Goal: Task Accomplishment & Management: Use online tool/utility

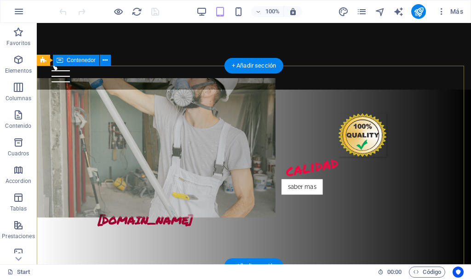
click at [92, 137] on figure at bounding box center [145, 148] width 261 height 140
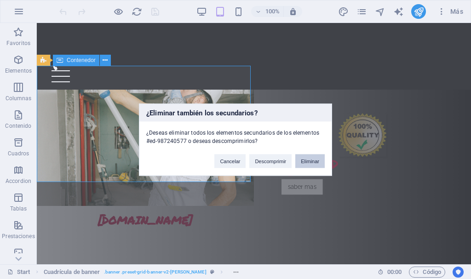
click at [309, 161] on button "Eliminar" at bounding box center [310, 161] width 29 height 14
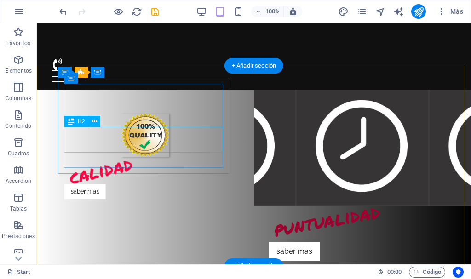
click at [188, 157] on div "calidad" at bounding box center [145, 171] width 162 height 28
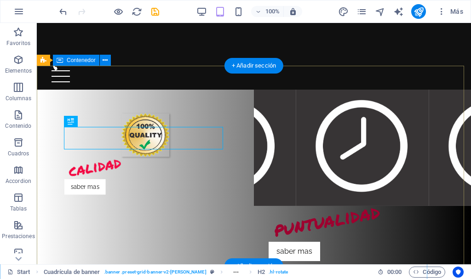
click at [239, 151] on div "calidad saber mas puntualidad saber mas excelencia saber mas" at bounding box center [254, 268] width 435 height 357
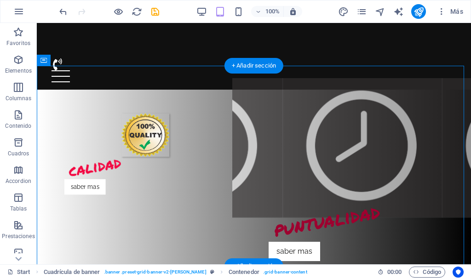
click at [341, 100] on figure at bounding box center [363, 148] width 261 height 140
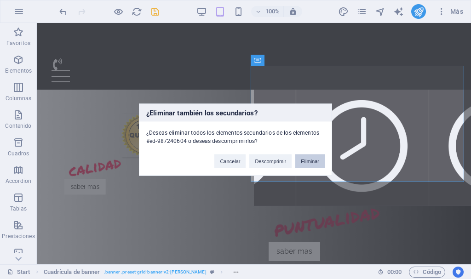
click at [306, 158] on button "Eliminar" at bounding box center [310, 161] width 29 height 14
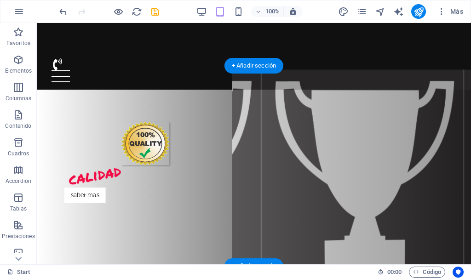
click at [307, 156] on figure at bounding box center [363, 190] width 261 height 241
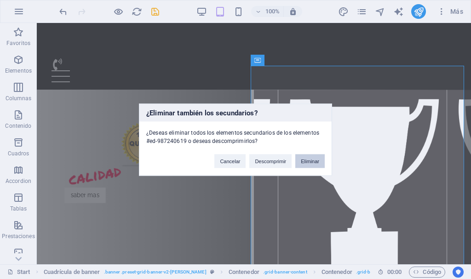
click at [310, 160] on button "Eliminar" at bounding box center [310, 161] width 29 height 14
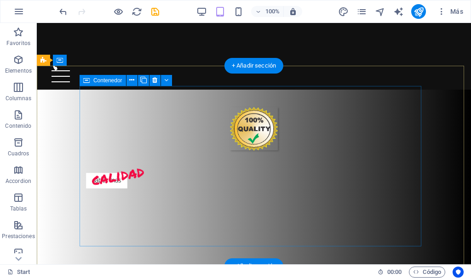
click at [297, 111] on div "calidad saber mas" at bounding box center [254, 148] width 348 height 93
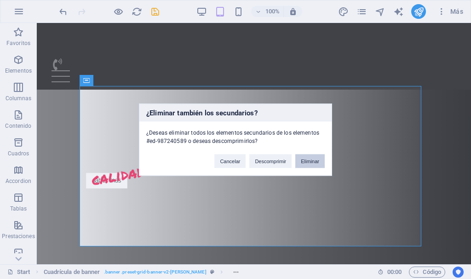
click at [307, 164] on button "Eliminar" at bounding box center [310, 161] width 29 height 14
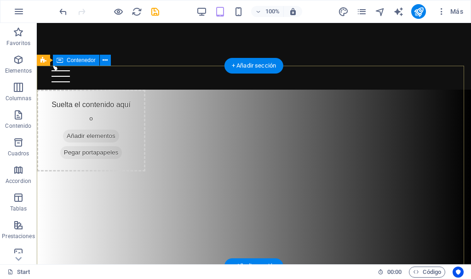
click at [214, 129] on div "Suelta el contenido aquí o Añadir elementos Pegar portapapeles" at bounding box center [254, 254] width 435 height 328
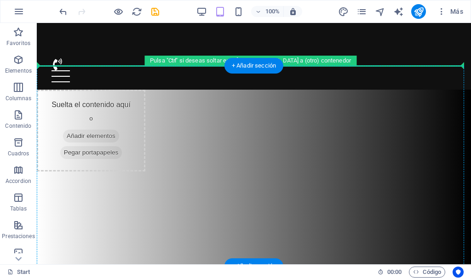
drag, startPoint x: 107, startPoint y: 111, endPoint x: 170, endPoint y: 132, distance: 66.7
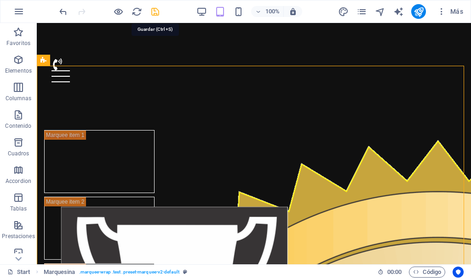
click at [153, 11] on icon "save" at bounding box center [155, 11] width 11 height 11
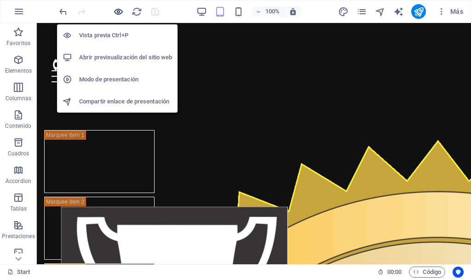
click at [118, 12] on icon "button" at bounding box center [118, 11] width 11 height 11
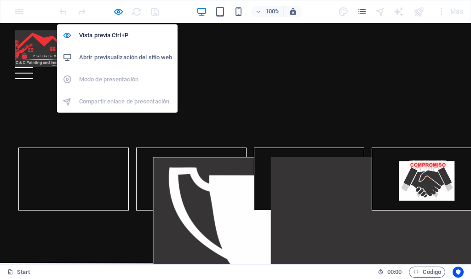
click at [114, 56] on h6 "Abrir previsualización del sitio web" at bounding box center [125, 57] width 93 height 11
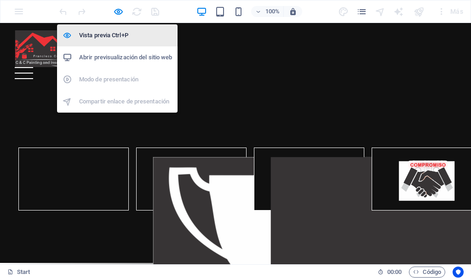
click at [115, 35] on h6 "Vista previa Ctrl+P" at bounding box center [125, 35] width 93 height 11
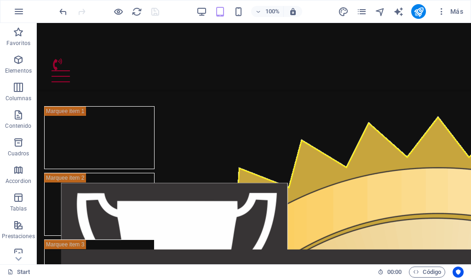
scroll to position [204, 0]
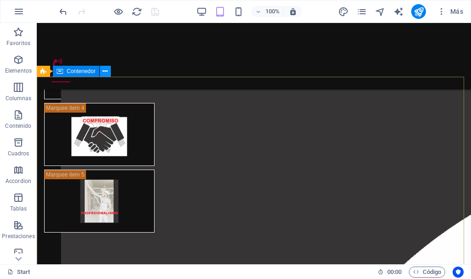
click at [105, 70] on icon at bounding box center [105, 72] width 5 height 10
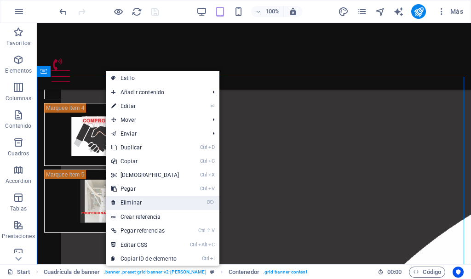
click at [154, 199] on link "⌦ Eliminar" at bounding box center [145, 203] width 79 height 14
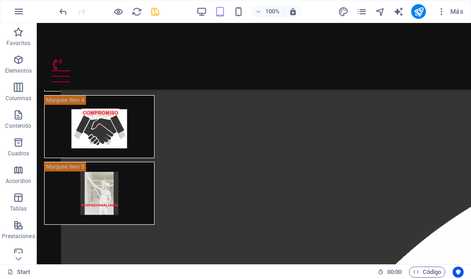
scroll to position [180, 0]
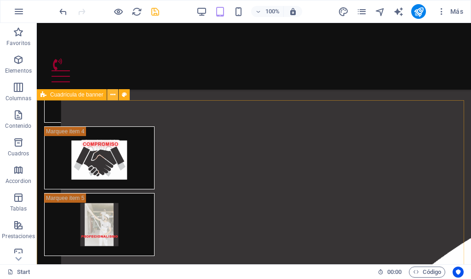
click at [113, 94] on icon at bounding box center [113, 95] width 5 height 10
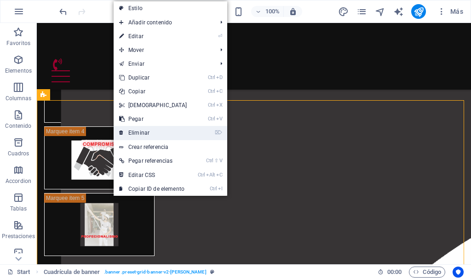
click at [146, 132] on link "⌦ Eliminar" at bounding box center [153, 133] width 79 height 14
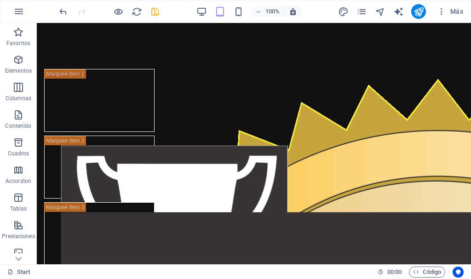
scroll to position [0, 0]
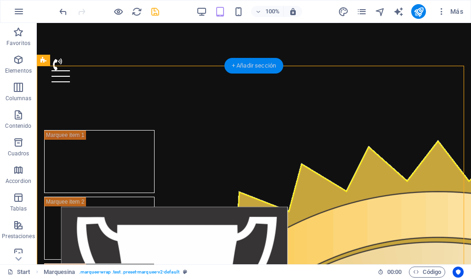
click at [258, 64] on div "+ Añadir sección" at bounding box center [254, 66] width 59 height 16
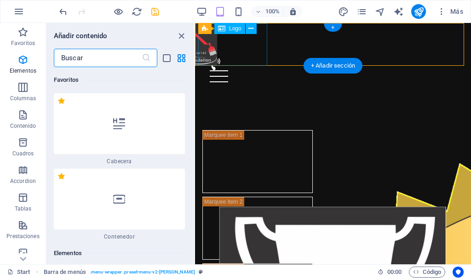
scroll to position [3093, 0]
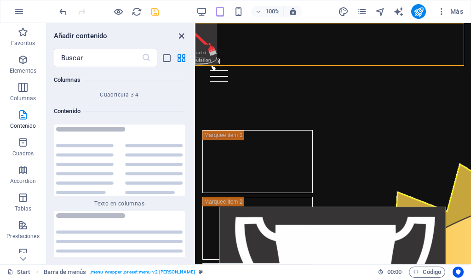
click at [181, 35] on icon "close panel" at bounding box center [181, 36] width 11 height 11
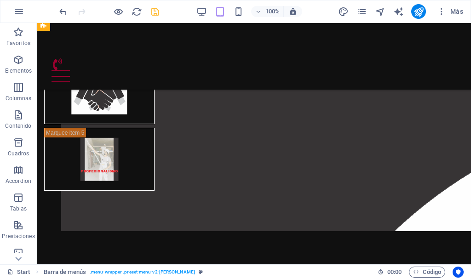
scroll to position [0, 0]
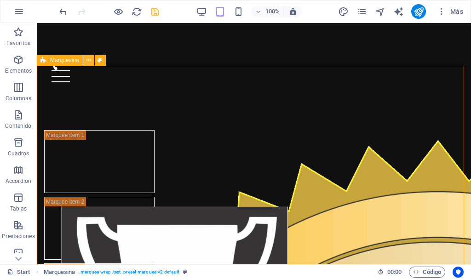
click at [87, 62] on icon at bounding box center [88, 61] width 5 height 10
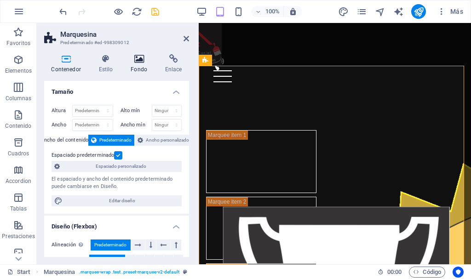
click at [142, 61] on icon at bounding box center [139, 58] width 31 height 9
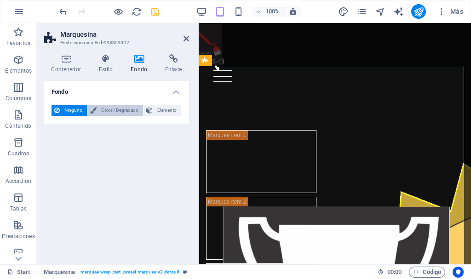
click at [122, 109] on span "Color / Degradado" at bounding box center [119, 110] width 41 height 11
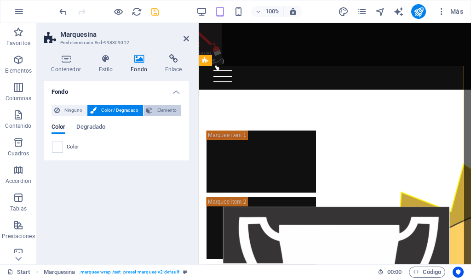
click at [159, 108] on span "Elemento" at bounding box center [167, 110] width 23 height 11
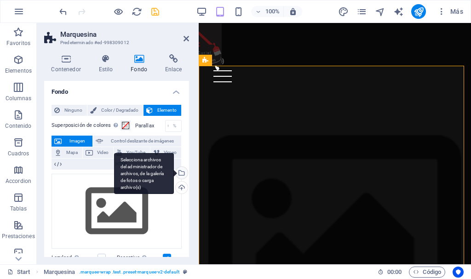
click at [182, 174] on div "Selecciona archivos del administrador de archivos, de la galería de fotos o car…" at bounding box center [181, 174] width 14 height 14
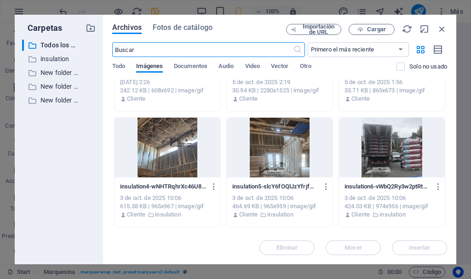
scroll to position [3, 0]
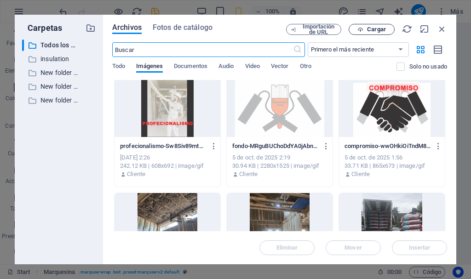
click at [378, 27] on span "Cargar" at bounding box center [376, 30] width 19 height 6
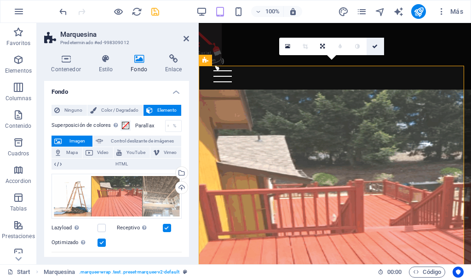
click at [377, 46] on icon at bounding box center [375, 47] width 6 height 6
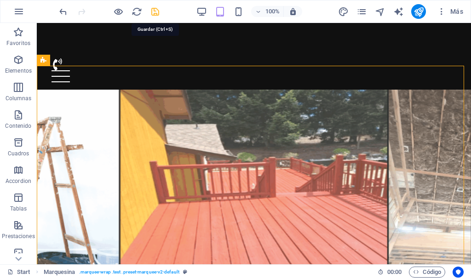
click at [154, 10] on icon "save" at bounding box center [155, 11] width 11 height 11
checkbox input "false"
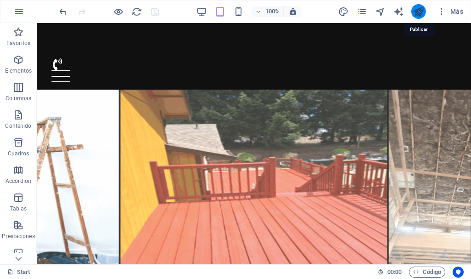
click at [418, 10] on icon "publish" at bounding box center [419, 11] width 11 height 11
click at [418, 11] on icon "publish" at bounding box center [419, 11] width 11 height 11
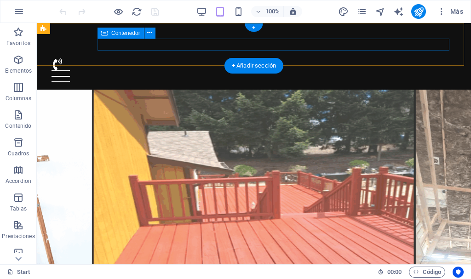
click at [274, 58] on div "Menu" at bounding box center [254, 70] width 405 height 24
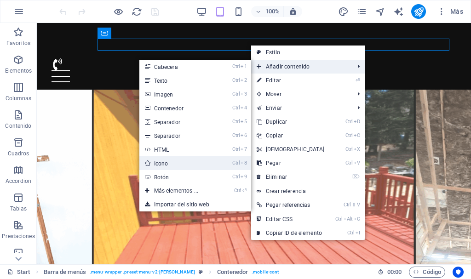
click at [193, 161] on link "Ctrl 8 Icono" at bounding box center [178, 164] width 77 height 14
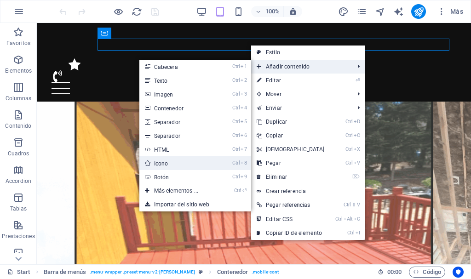
select select "xMidYMid"
select select "px"
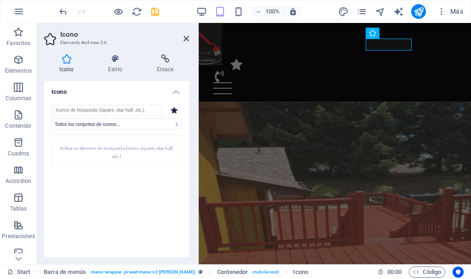
drag, startPoint x: 187, startPoint y: 103, endPoint x: 190, endPoint y: 151, distance: 48.4
click at [190, 151] on div "Icono Estilo Enlace Icono Todos los conjuntos de iconos... IcoFont Ionicons Fon…" at bounding box center [117, 156] width 160 height 218
click at [145, 110] on input "search" at bounding box center [107, 110] width 111 height 11
click at [175, 107] on icon at bounding box center [174, 110] width 7 height 7
click at [117, 61] on icon at bounding box center [115, 58] width 45 height 9
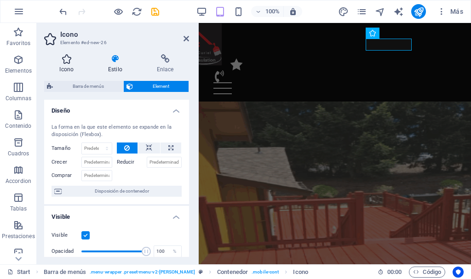
click at [71, 58] on icon at bounding box center [66, 58] width 45 height 9
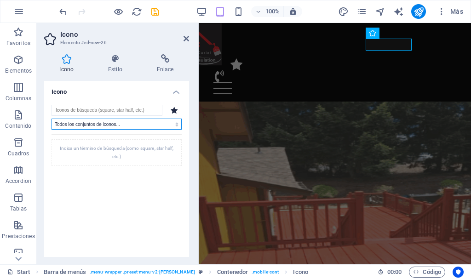
click at [130, 125] on select "Todos los conjuntos de iconos... IcoFont Ionicons FontAwesome Brands FontAwesom…" at bounding box center [117, 124] width 130 height 11
select select "icofont"
click at [52, 119] on select "Todos los conjuntos de iconos... IcoFont Ionicons FontAwesome Brands FontAwesom…" at bounding box center [117, 124] width 130 height 11
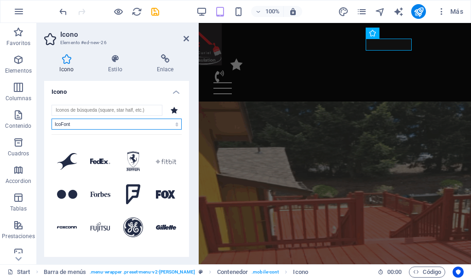
scroll to position [1758, 0]
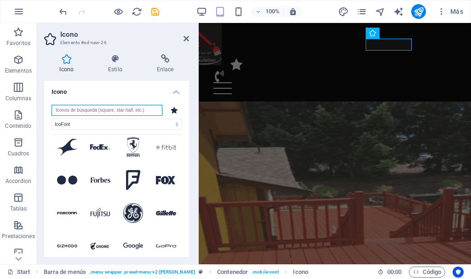
click at [140, 112] on input "search" at bounding box center [107, 110] width 111 height 11
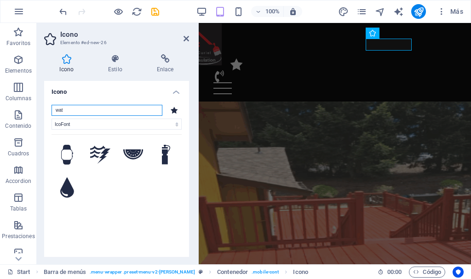
scroll to position [0, 0]
type input "wat"
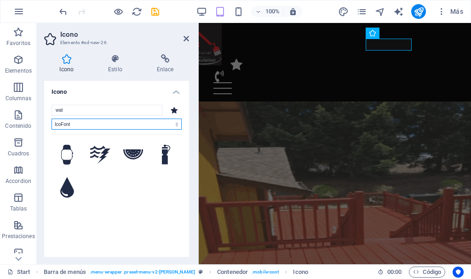
click at [174, 125] on select "Todos los conjuntos de iconos... IcoFont Ionicons FontAwesome Brands FontAwesom…" at bounding box center [117, 124] width 130 height 11
select select
click at [52, 119] on select "Todos los conjuntos de iconos... IcoFont Ionicons FontAwesome Brands FontAwesom…" at bounding box center [117, 124] width 130 height 11
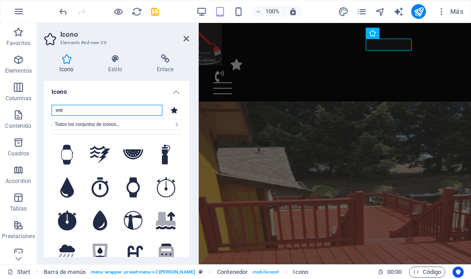
click at [128, 111] on input "wat" at bounding box center [107, 110] width 111 height 11
click at [135, 112] on input "wat" at bounding box center [107, 110] width 111 height 11
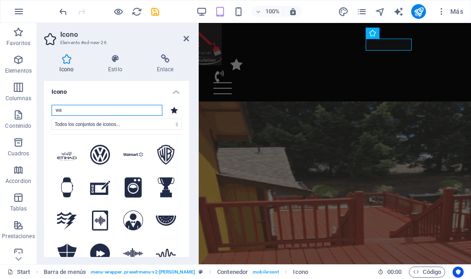
type input "w"
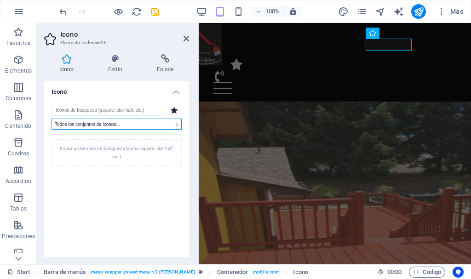
click at [175, 126] on select "Todos los conjuntos de iconos... IcoFont Ionicons FontAwesome Brands FontAwesom…" at bounding box center [117, 124] width 130 height 11
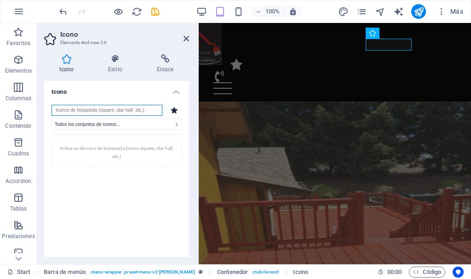
click at [134, 111] on input "search" at bounding box center [107, 110] width 111 height 11
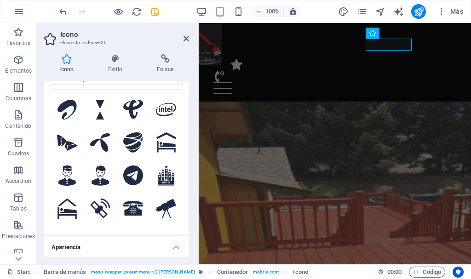
drag, startPoint x: 189, startPoint y: 128, endPoint x: 193, endPoint y: 100, distance: 27.9
click at [193, 100] on div "Icono Estilo Enlace Icono tel Todos los conjuntos de iconos... IcoFont Ionicons…" at bounding box center [117, 156] width 160 height 218
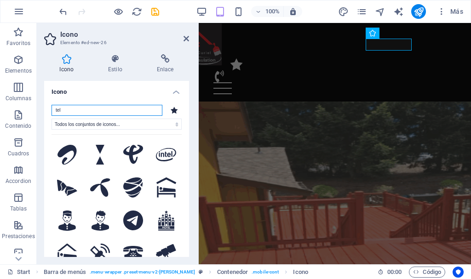
click at [96, 109] on input "tel" at bounding box center [107, 110] width 111 height 11
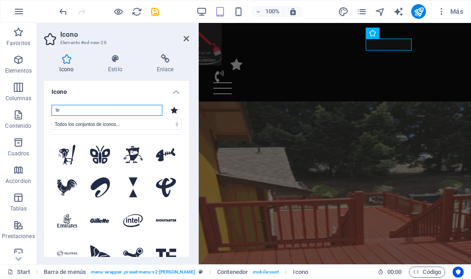
type input "t"
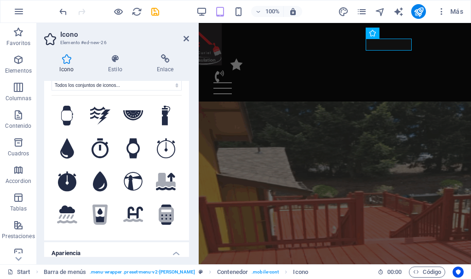
scroll to position [36, 0]
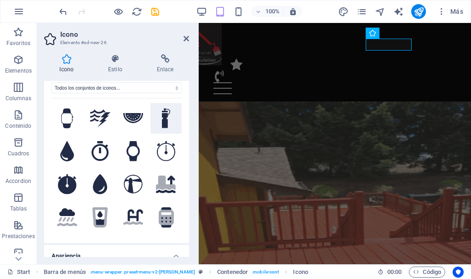
drag, startPoint x: 180, startPoint y: 102, endPoint x: 177, endPoint y: 110, distance: 8.9
click at [177, 110] on div "wat Todos los conjuntos de iconos... IcoFont Ionicons FontAwesome Brands FontAw…" at bounding box center [116, 152] width 145 height 182
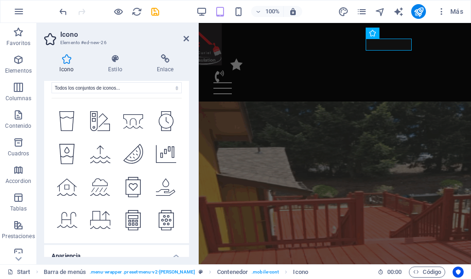
scroll to position [1861, 0]
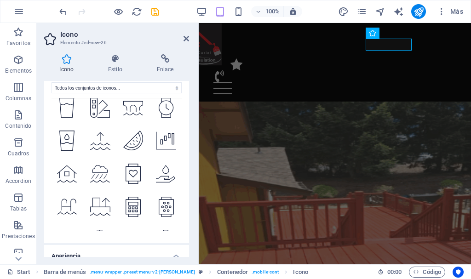
click at [190, 106] on div "Icono Estilo Enlace Icono wat Todos los conjuntos de iconos... IcoFont Ionicons…" at bounding box center [117, 156] width 160 height 218
click at [186, 106] on div "wat Todos los conjuntos de iconos... IcoFont Ionicons FontAwesome Brands FontAw…" at bounding box center [116, 152] width 145 height 182
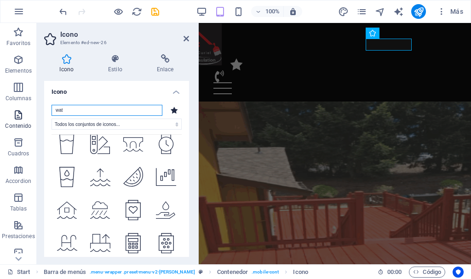
drag, startPoint x: 69, startPoint y: 110, endPoint x: 27, endPoint y: 110, distance: 41.4
click at [27, 110] on section "Favoritos Elementos Columnas Contenido Cuadros Accordion Tablas Prestaciones Im…" at bounding box center [235, 144] width 471 height 242
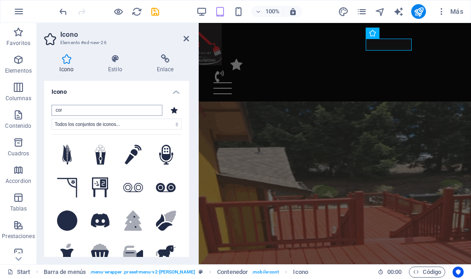
drag, startPoint x: 91, startPoint y: 116, endPoint x: 85, endPoint y: 112, distance: 6.9
click at [85, 112] on div "cor Todos los conjuntos de iconos... IcoFont Ionicons FontAwesome Brands FontAw…" at bounding box center [117, 189] width 130 height 168
drag, startPoint x: 85, startPoint y: 112, endPoint x: 1, endPoint y: 111, distance: 84.3
click at [1, 111] on section "Favoritos Elementos Columnas Contenido Cuadros Accordion Tablas Prestaciones Im…" at bounding box center [235, 144] width 471 height 242
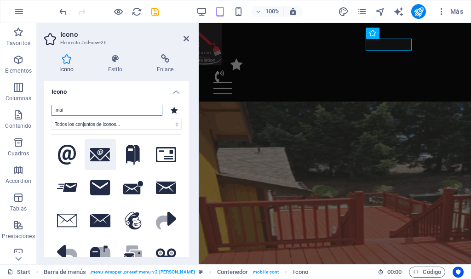
type input "mai"
click at [101, 156] on icon at bounding box center [100, 155] width 20 height 14
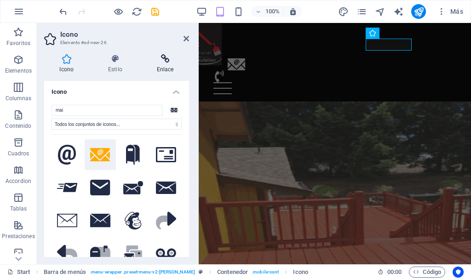
click at [165, 58] on icon at bounding box center [165, 58] width 48 height 9
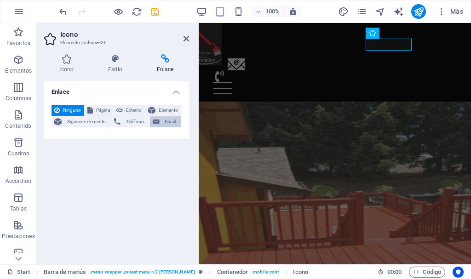
click at [161, 122] on button "Email" at bounding box center [165, 121] width 31 height 11
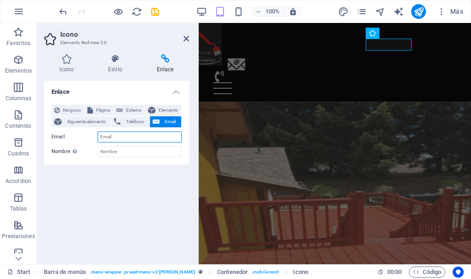
click at [125, 139] on input "Email" at bounding box center [140, 137] width 84 height 11
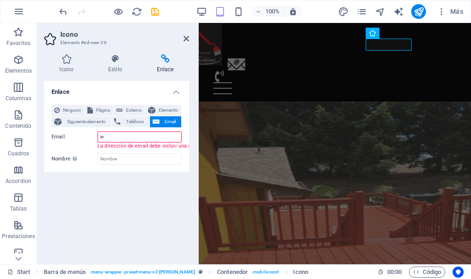
type input "i"
drag, startPoint x: 137, startPoint y: 136, endPoint x: 75, endPoint y: 136, distance: 61.7
click at [75, 136] on div "Email contacto" at bounding box center [117, 137] width 130 height 11
paste input "anos@ccpaintingandinsulation.com"
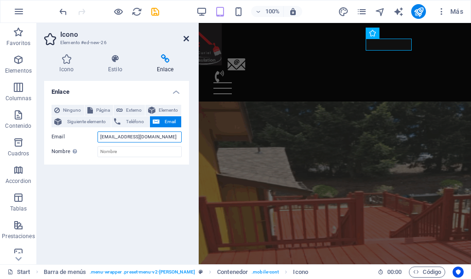
type input "contactanos@ccpaintingandinsulation.com"
click at [189, 39] on icon at bounding box center [187, 38] width 6 height 7
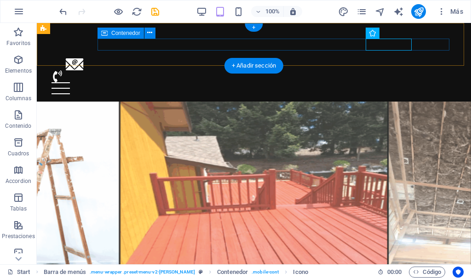
click at [340, 58] on div "Menu" at bounding box center [254, 76] width 405 height 36
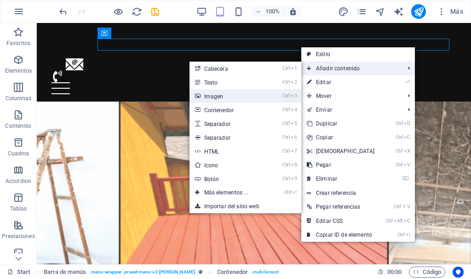
click at [244, 97] on link "Ctrl 3 Imagen" at bounding box center [228, 96] width 77 height 14
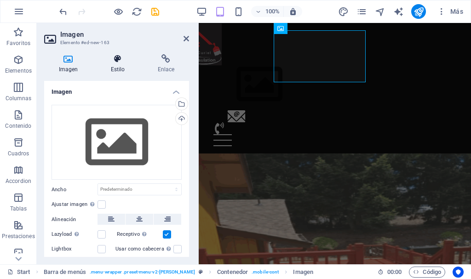
click at [119, 63] on icon at bounding box center [117, 58] width 43 height 9
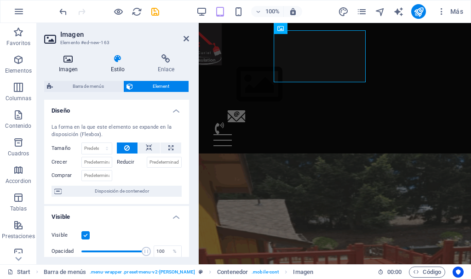
click at [67, 63] on icon at bounding box center [68, 58] width 48 height 9
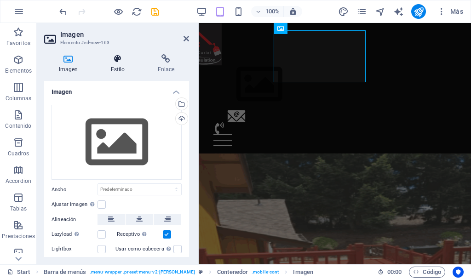
click at [116, 62] on icon at bounding box center [117, 58] width 43 height 9
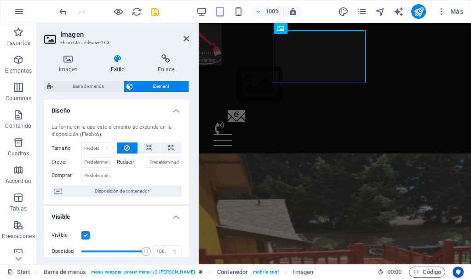
drag, startPoint x: 187, startPoint y: 123, endPoint x: 190, endPoint y: 155, distance: 31.9
click at [190, 155] on div "Imagen Estilo Enlace Imagen Arrastra archivos aquí, haz clic para escoger archi…" at bounding box center [117, 156] width 160 height 218
drag, startPoint x: 188, startPoint y: 199, endPoint x: 0, endPoint y: 91, distance: 217.0
click at [166, 58] on icon at bounding box center [166, 58] width 46 height 9
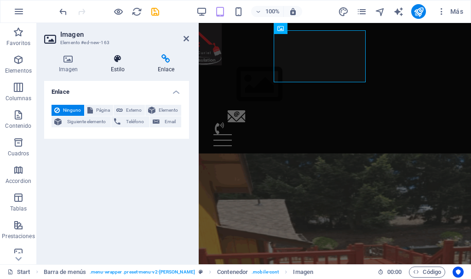
click at [111, 60] on icon at bounding box center [117, 58] width 43 height 9
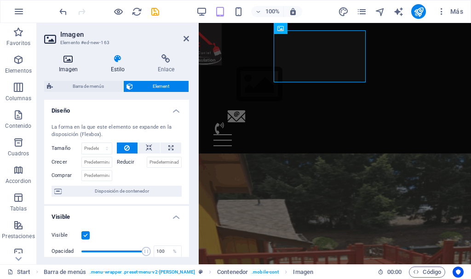
click at [71, 63] on icon at bounding box center [68, 58] width 48 height 9
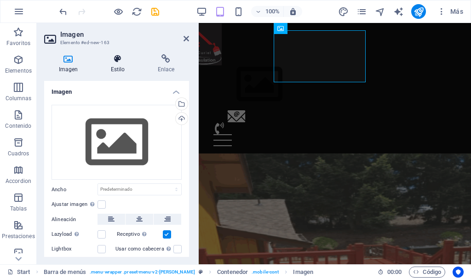
click at [114, 62] on icon at bounding box center [117, 58] width 43 height 9
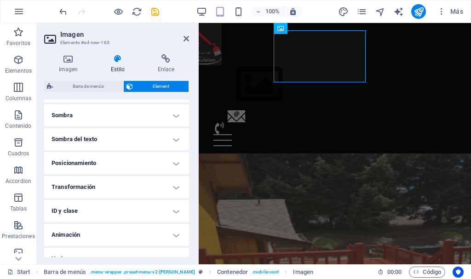
scroll to position [239, 0]
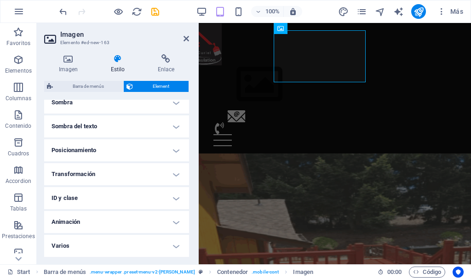
click at [140, 86] on span "Element" at bounding box center [161, 86] width 50 height 11
click at [61, 60] on icon at bounding box center [68, 58] width 48 height 9
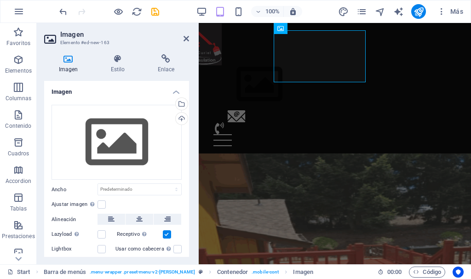
click at [175, 90] on h4 "Imagen" at bounding box center [116, 89] width 145 height 17
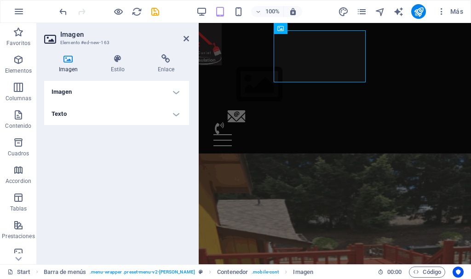
click at [177, 114] on h4 "Texto" at bounding box center [116, 114] width 145 height 22
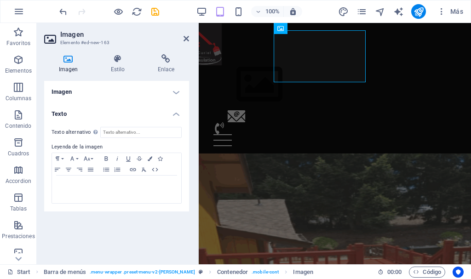
click at [175, 94] on h4 "Imagen" at bounding box center [116, 92] width 145 height 22
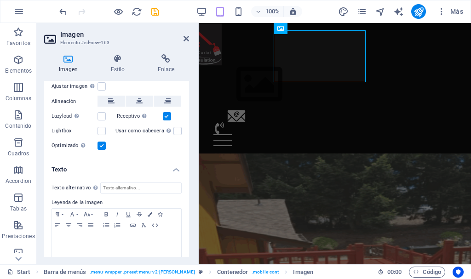
scroll to position [128, 0]
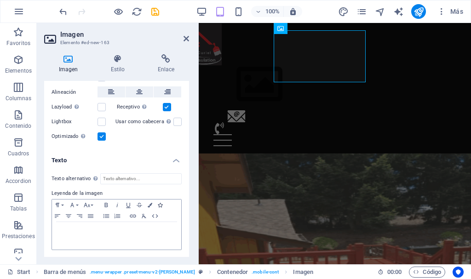
click at [161, 204] on icon "button" at bounding box center [160, 205] width 5 height 5
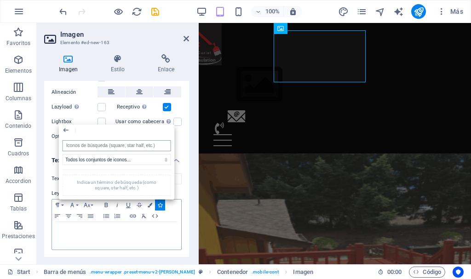
click at [149, 146] on input "search" at bounding box center [116, 145] width 109 height 11
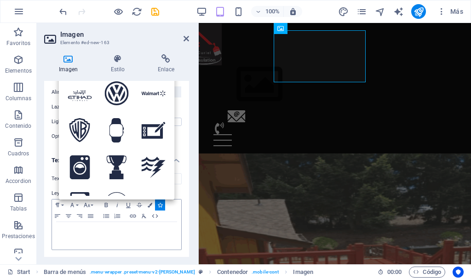
scroll to position [89, 0]
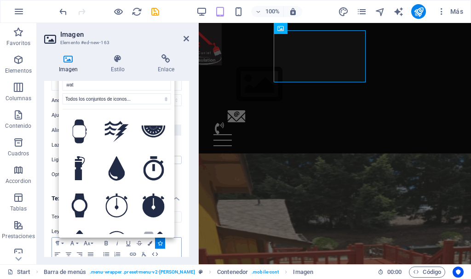
type input "wat"
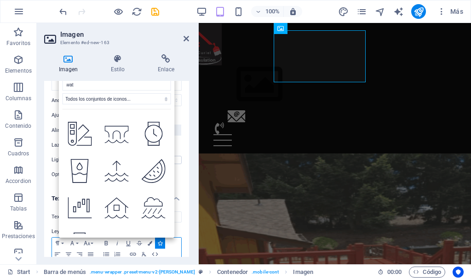
scroll to position [2814, 0]
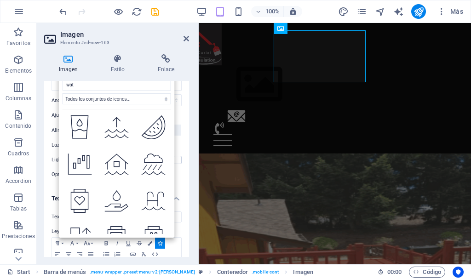
click at [148, 34] on h2 "Imagen" at bounding box center [124, 34] width 129 height 8
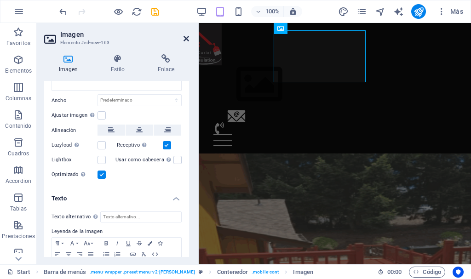
click at [186, 37] on icon at bounding box center [187, 38] width 6 height 7
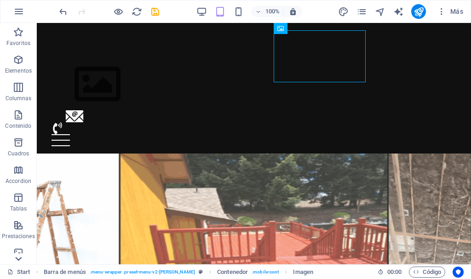
click at [17, 255] on icon at bounding box center [18, 259] width 13 height 13
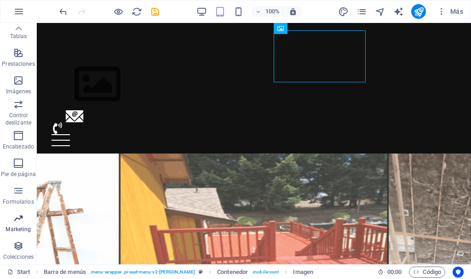
click at [17, 220] on icon "button" at bounding box center [18, 218] width 11 height 11
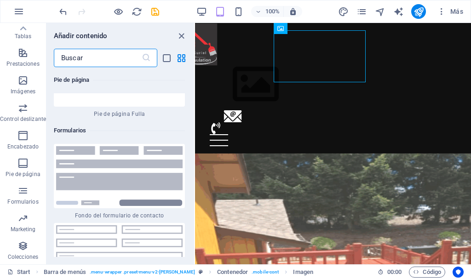
scroll to position [13919, 0]
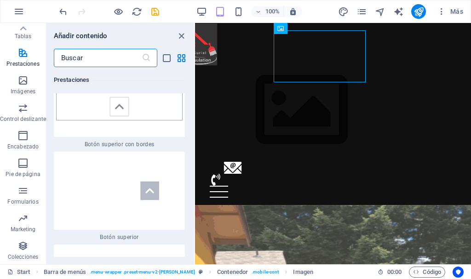
scroll to position [8863, 0]
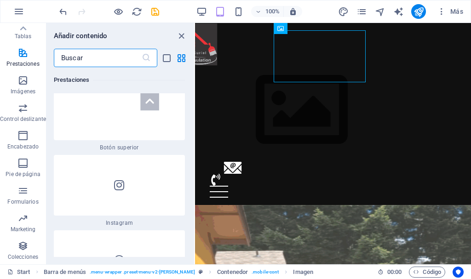
drag, startPoint x: 194, startPoint y: 213, endPoint x: 1, endPoint y: 139, distance: 206.8
click at [117, 255] on icon at bounding box center [119, 261] width 10 height 12
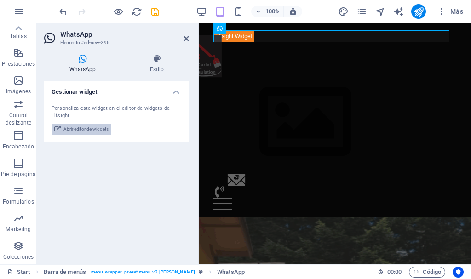
click at [100, 128] on span "Abrir editor de widgets" at bounding box center [86, 129] width 45 height 11
click at [83, 60] on icon at bounding box center [82, 58] width 77 height 9
click at [89, 128] on span "Abrir editor de widgets" at bounding box center [86, 129] width 45 height 11
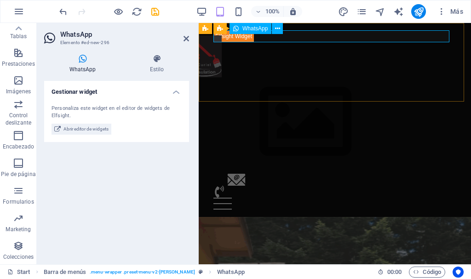
click at [246, 36] on div at bounding box center [335, 36] width 243 height 12
click at [263, 30] on span "WhatsApp" at bounding box center [255, 29] width 25 height 6
click at [298, 34] on div at bounding box center [335, 36] width 243 height 12
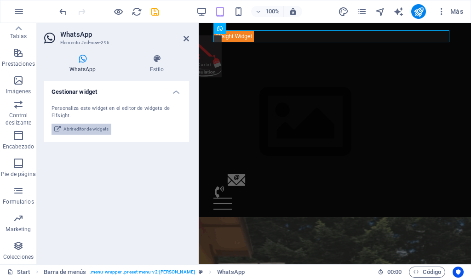
click at [93, 129] on span "Abrir editor de widgets" at bounding box center [86, 129] width 45 height 11
click at [83, 128] on span "Abrir editor de widgets" at bounding box center [86, 129] width 45 height 11
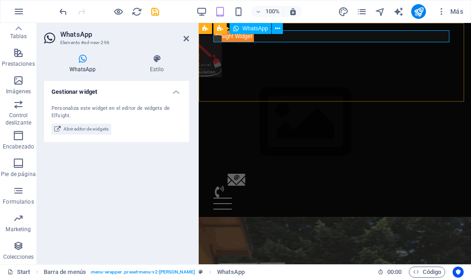
click at [249, 35] on div at bounding box center [335, 36] width 243 height 12
click at [298, 36] on div at bounding box center [335, 36] width 243 height 12
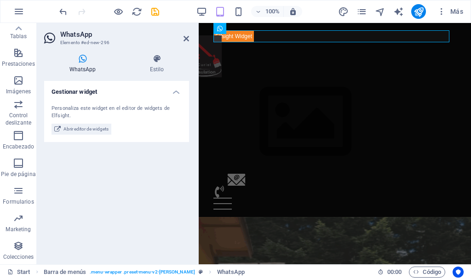
click at [177, 92] on h4 "Gestionar widget" at bounding box center [116, 89] width 145 height 17
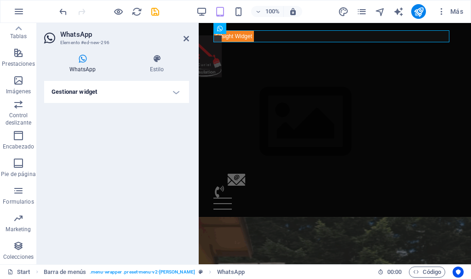
click at [107, 92] on h4 "Gestionar widget" at bounding box center [116, 92] width 145 height 22
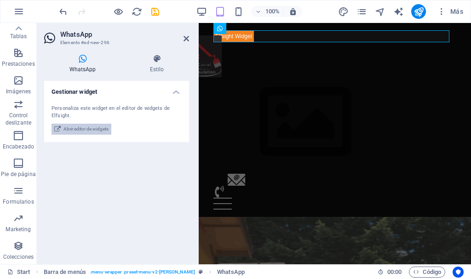
click at [86, 129] on span "Abrir editor de widgets" at bounding box center [86, 129] width 45 height 11
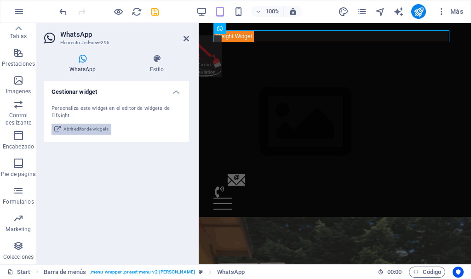
click at [86, 129] on span "Abrir editor de widgets" at bounding box center [86, 129] width 45 height 11
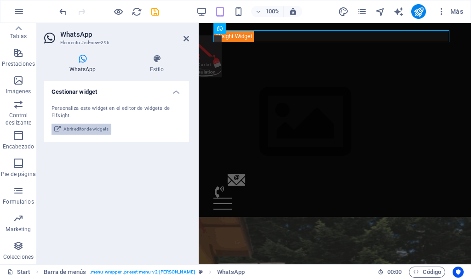
click at [86, 129] on span "Abrir editor de widgets" at bounding box center [86, 129] width 45 height 11
click at [79, 130] on span "Abrir editor de widgets" at bounding box center [86, 129] width 45 height 11
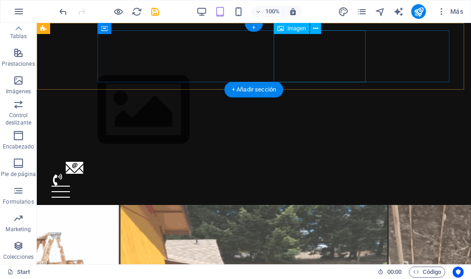
click at [321, 58] on figure at bounding box center [254, 110] width 405 height 104
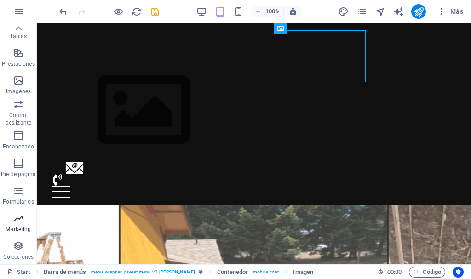
click at [18, 221] on icon "button" at bounding box center [18, 218] width 11 height 11
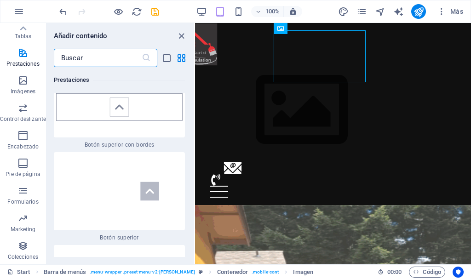
scroll to position [8818, 0]
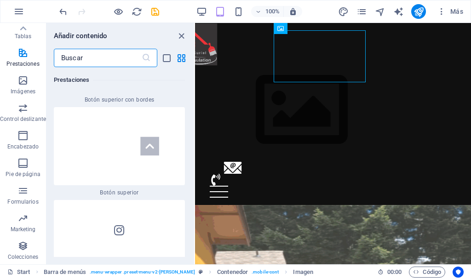
drag, startPoint x: 193, startPoint y: 220, endPoint x: 8, endPoint y: 139, distance: 202.1
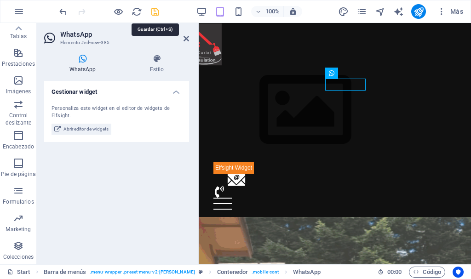
click at [157, 14] on icon "save" at bounding box center [155, 11] width 11 height 11
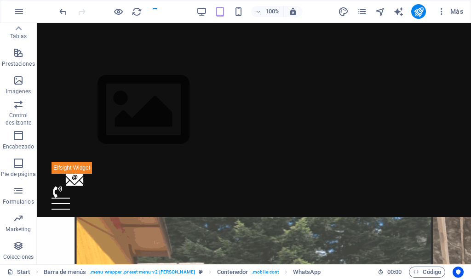
checkbox input "false"
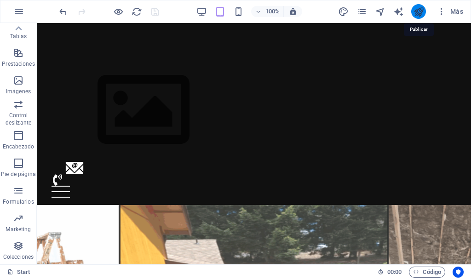
click at [421, 12] on icon "publish" at bounding box center [419, 11] width 11 height 11
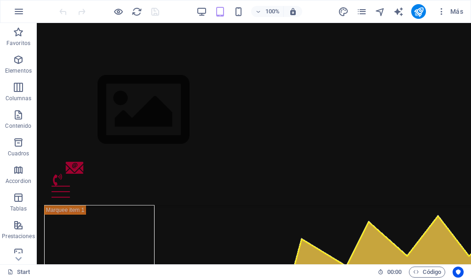
scroll to position [243, 0]
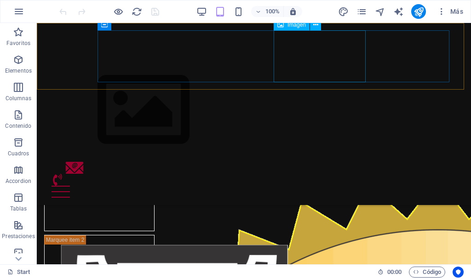
click at [318, 58] on figure at bounding box center [254, 110] width 405 height 104
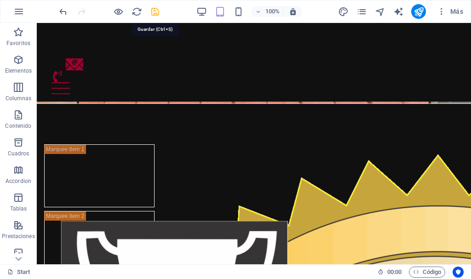
click at [156, 12] on icon "save" at bounding box center [155, 11] width 11 height 11
checkbox input "false"
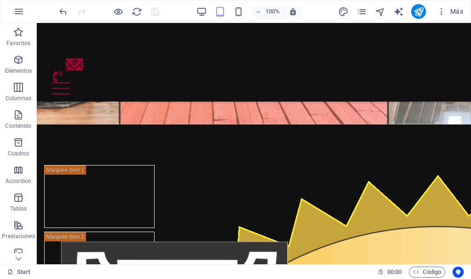
scroll to position [0, 0]
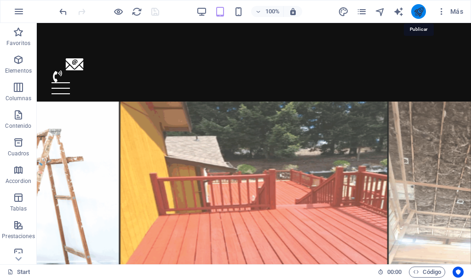
click at [420, 9] on icon "publish" at bounding box center [419, 11] width 11 height 11
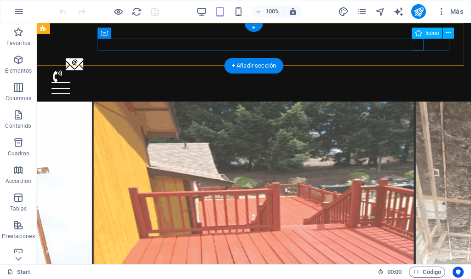
click at [416, 70] on figure at bounding box center [251, 76] width 398 height 12
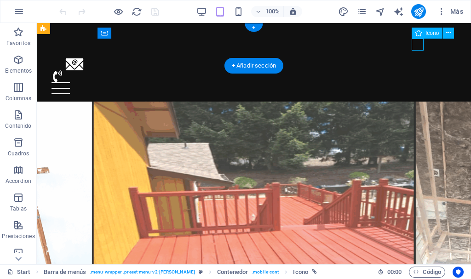
click at [417, 70] on figure at bounding box center [251, 76] width 398 height 12
select select "xMidYMid"
select select "px"
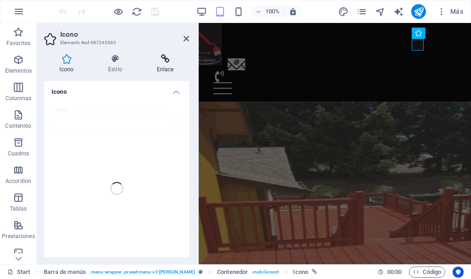
click at [169, 61] on icon at bounding box center [165, 58] width 48 height 9
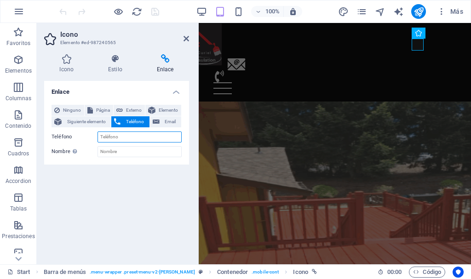
click at [143, 138] on input "Teléfono" at bounding box center [140, 137] width 84 height 11
click at [123, 137] on input "Teléfono" at bounding box center [140, 137] width 84 height 11
paste input "253 906 9510"
type input "253 906 9510"
click at [186, 39] on icon at bounding box center [187, 38] width 6 height 7
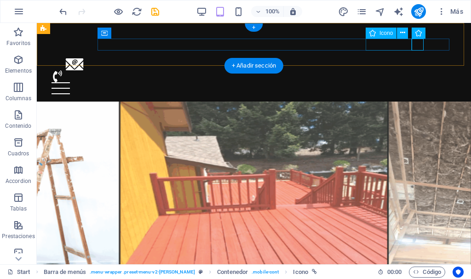
click at [390, 58] on figure at bounding box center [254, 64] width 405 height 12
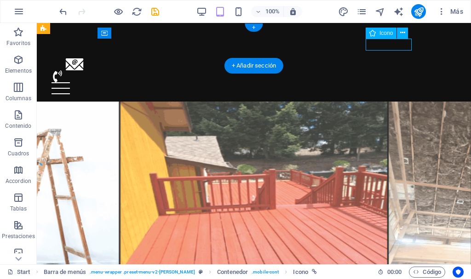
click at [390, 58] on figure at bounding box center [254, 64] width 405 height 12
select select "xMidYMid"
select select "px"
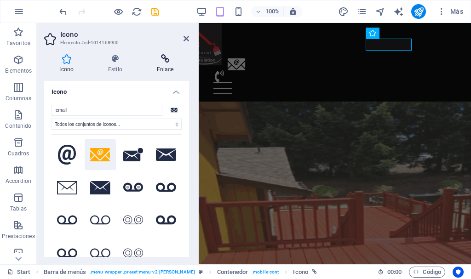
click at [165, 65] on h4 "Enlace" at bounding box center [165, 63] width 48 height 19
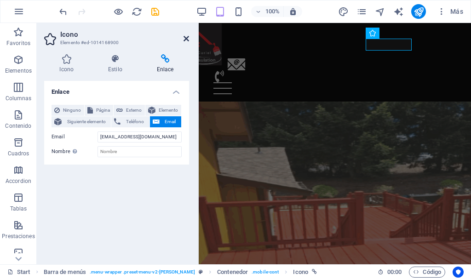
click at [187, 39] on icon at bounding box center [187, 38] width 6 height 7
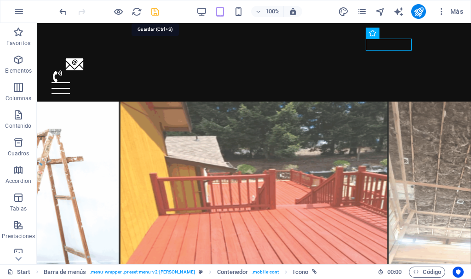
click at [156, 12] on icon "save" at bounding box center [155, 11] width 11 height 11
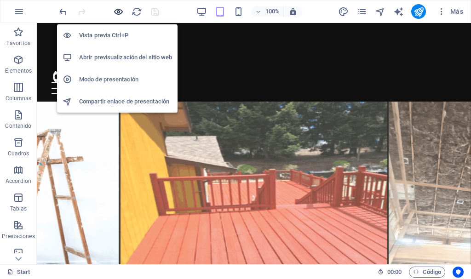
click at [117, 11] on icon "button" at bounding box center [118, 11] width 11 height 11
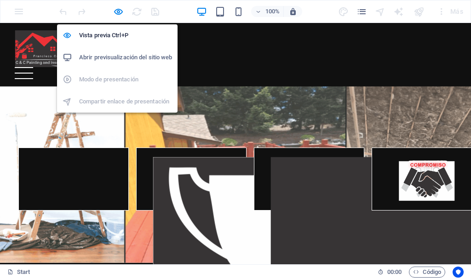
click at [121, 57] on h6 "Abrir previsualización del sitio web" at bounding box center [125, 57] width 93 height 11
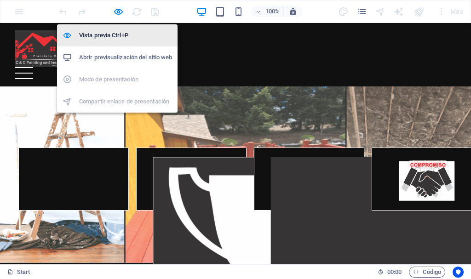
click at [114, 35] on h6 "Vista previa Ctrl+P" at bounding box center [125, 35] width 93 height 11
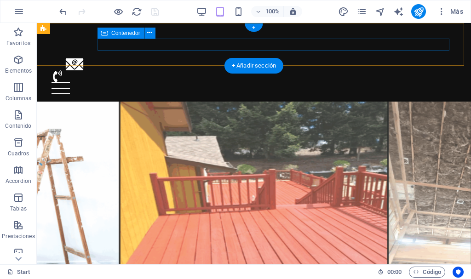
click at [351, 58] on div "Menu" at bounding box center [254, 76] width 405 height 36
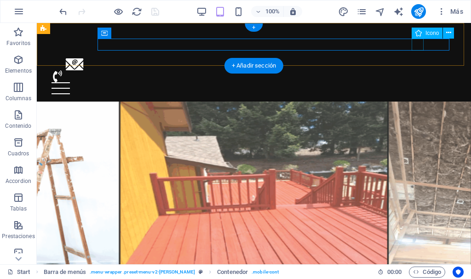
click at [415, 70] on figure at bounding box center [251, 76] width 398 height 12
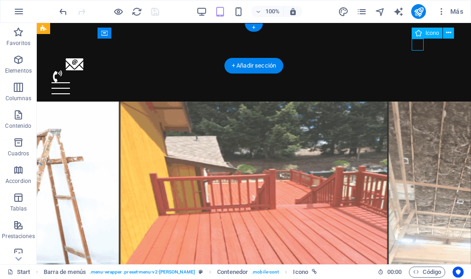
click at [415, 70] on figure at bounding box center [251, 76] width 398 height 12
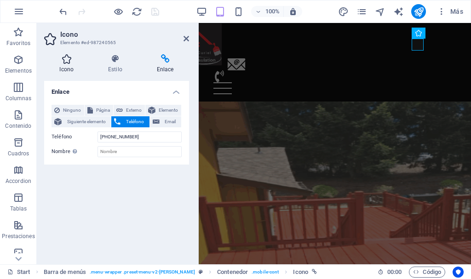
click at [64, 62] on icon at bounding box center [66, 58] width 45 height 9
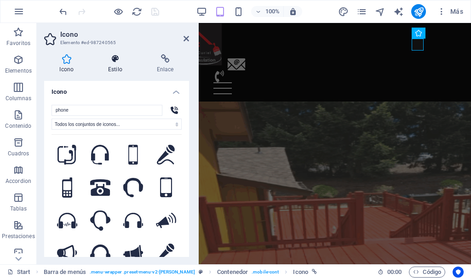
click at [113, 60] on icon at bounding box center [115, 58] width 45 height 9
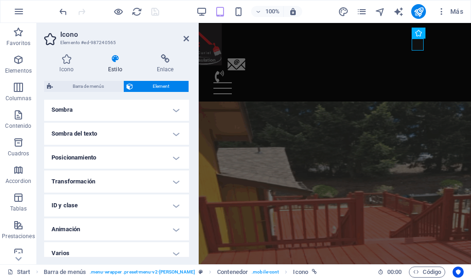
scroll to position [239, 0]
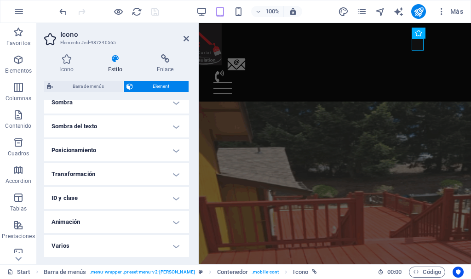
click at [175, 201] on h4 "ID y clase" at bounding box center [116, 198] width 145 height 22
click at [175, 199] on h4 "ID y clase" at bounding box center [116, 195] width 145 height 17
click at [174, 175] on h4 "Transformación" at bounding box center [116, 174] width 145 height 22
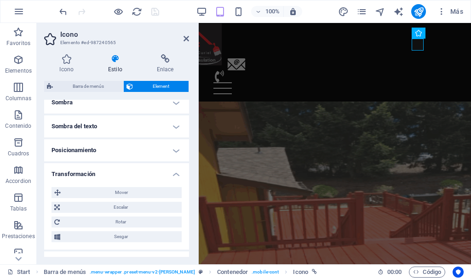
click at [174, 175] on h4 "Transformación" at bounding box center [116, 171] width 145 height 17
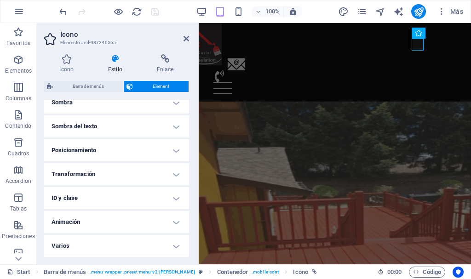
click at [174, 151] on h4 "Posicionamiento" at bounding box center [116, 151] width 145 height 22
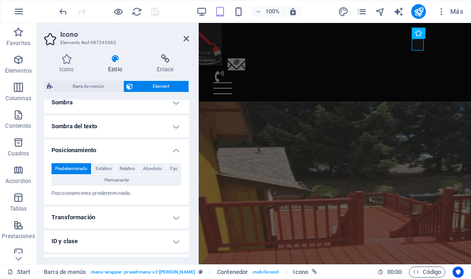
click at [174, 151] on h4 "Posicionamiento" at bounding box center [116, 148] width 145 height 17
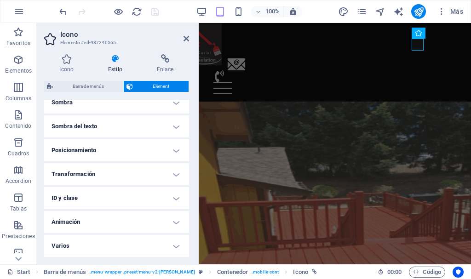
click at [175, 127] on h4 "Sombra del texto" at bounding box center [116, 127] width 145 height 22
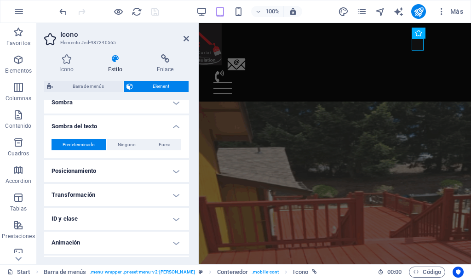
click at [175, 127] on h4 "Sombra del texto" at bounding box center [116, 124] width 145 height 17
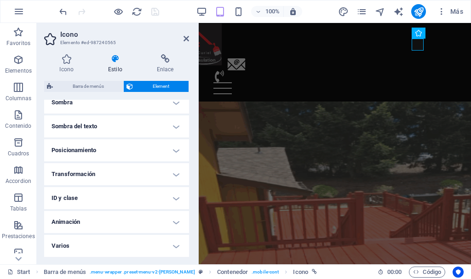
click at [173, 101] on h4 "Sombra" at bounding box center [116, 103] width 145 height 22
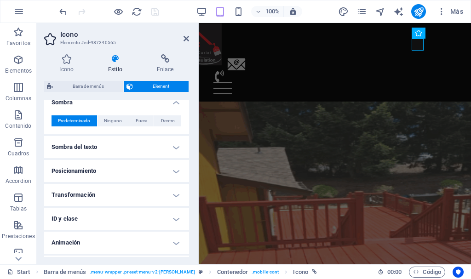
click at [173, 101] on h4 "Sombra" at bounding box center [116, 100] width 145 height 17
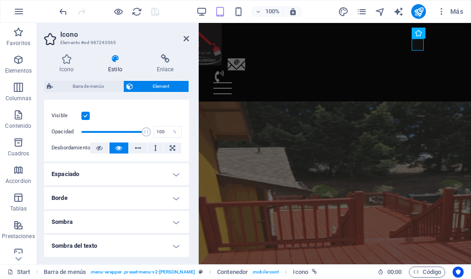
scroll to position [116, 0]
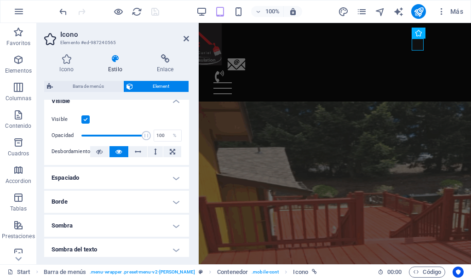
click at [175, 200] on h4 "Borde" at bounding box center [116, 202] width 145 height 22
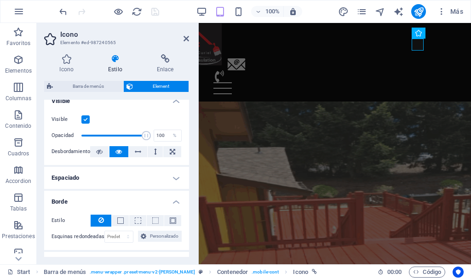
click at [175, 200] on h4 "Borde" at bounding box center [116, 199] width 145 height 17
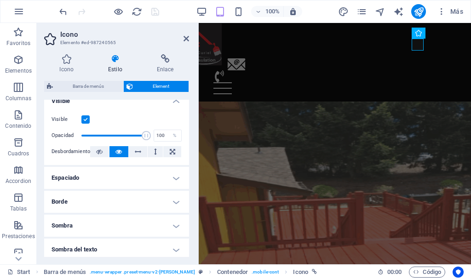
click at [176, 178] on h4 "Espaciado" at bounding box center [116, 178] width 145 height 22
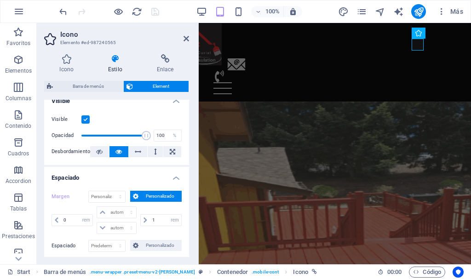
click at [176, 178] on h4 "Espaciado" at bounding box center [116, 175] width 145 height 17
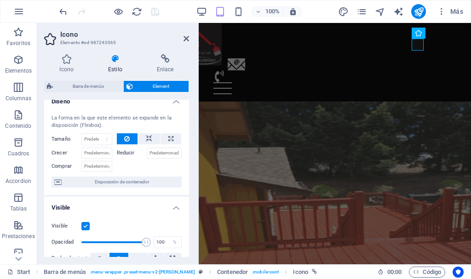
scroll to position [0, 0]
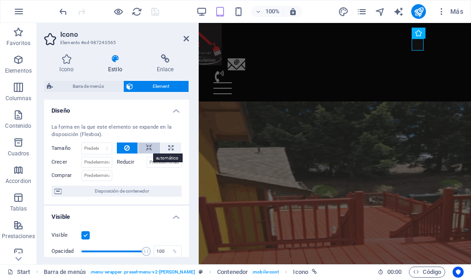
click at [148, 147] on icon at bounding box center [149, 148] width 6 height 11
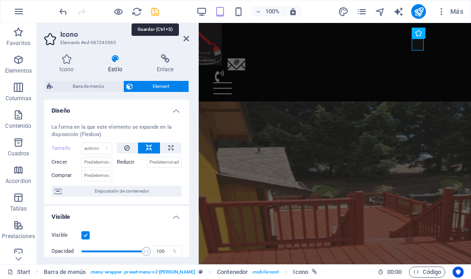
click at [155, 10] on icon "save" at bounding box center [155, 11] width 11 height 11
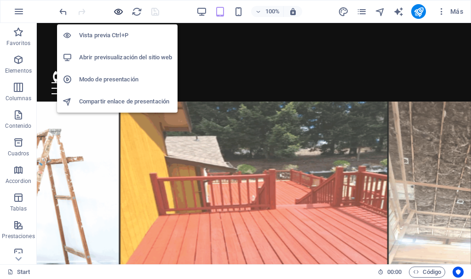
click at [119, 12] on icon "button" at bounding box center [118, 11] width 11 height 11
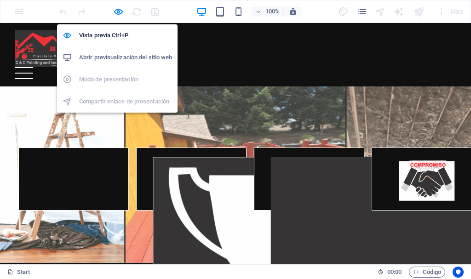
click at [117, 53] on h6 "Abrir previsualización del sitio web" at bounding box center [125, 57] width 93 height 11
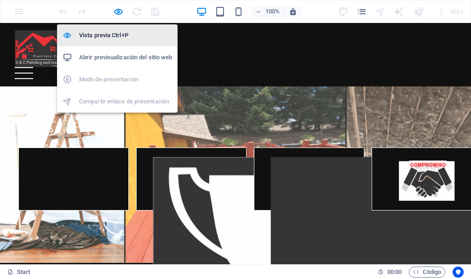
click at [116, 35] on h6 "Vista previa Ctrl+P" at bounding box center [125, 35] width 93 height 11
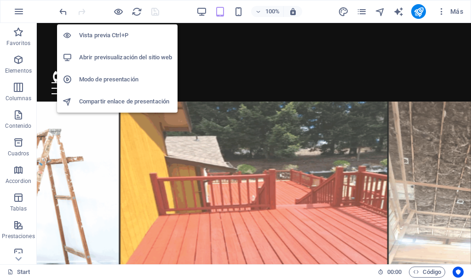
click at [113, 59] on h6 "Abrir previsualización del sitio web" at bounding box center [125, 57] width 93 height 11
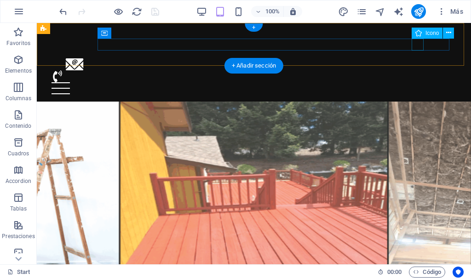
click at [418, 70] on figure at bounding box center [251, 76] width 398 height 12
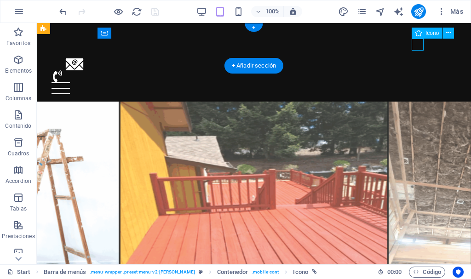
click at [418, 70] on figure at bounding box center [251, 76] width 398 height 12
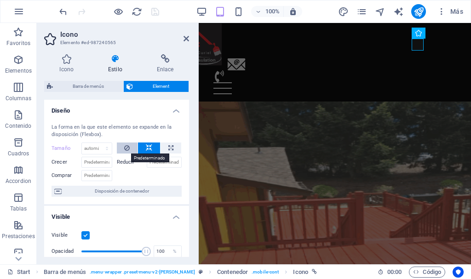
click at [125, 148] on icon at bounding box center [127, 148] width 6 height 11
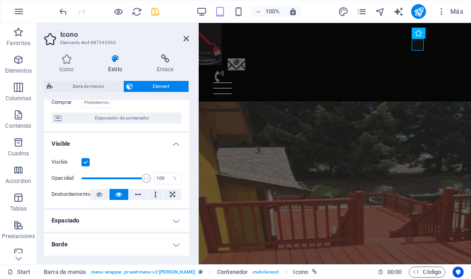
scroll to position [70, 0]
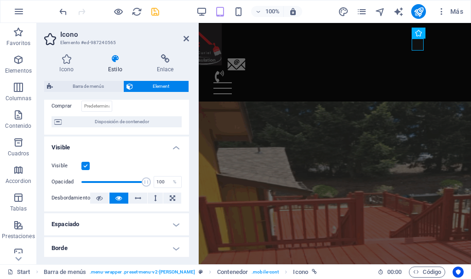
click at [175, 144] on h4 "Visible" at bounding box center [116, 145] width 145 height 17
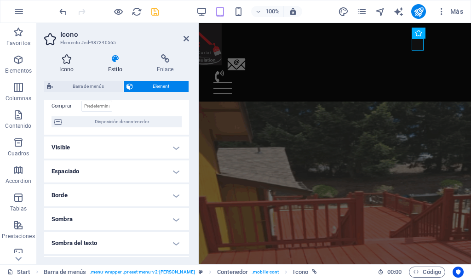
click at [65, 61] on icon at bounding box center [66, 58] width 45 height 9
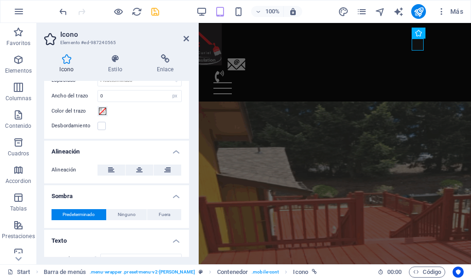
scroll to position [307, 0]
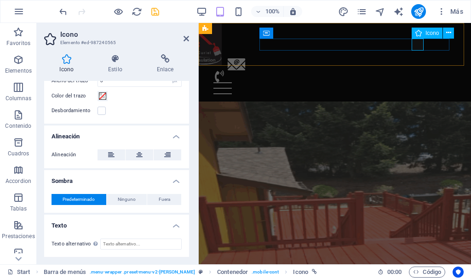
click at [420, 35] on icon at bounding box center [419, 33] width 6 height 11
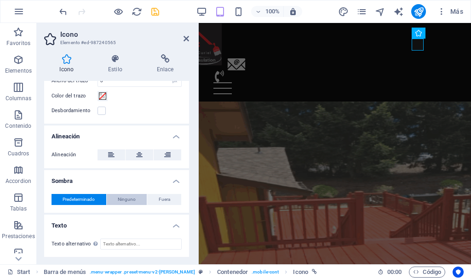
click at [128, 200] on span "Ninguno" at bounding box center [127, 199] width 18 height 11
drag, startPoint x: 187, startPoint y: 243, endPoint x: 198, endPoint y: 212, distance: 32.2
click at [198, 212] on aside "Icono Elemento #ed-987240565 Icono Estilo Enlace Icono phone Todos los conjunto…" at bounding box center [118, 144] width 162 height 242
click at [184, 38] on icon at bounding box center [187, 38] width 6 height 7
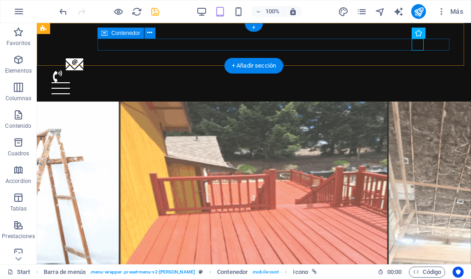
click at [324, 58] on div "Menu" at bounding box center [254, 76] width 405 height 36
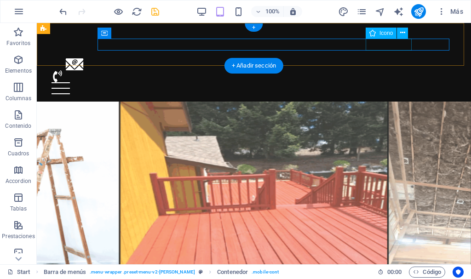
click at [390, 58] on figure at bounding box center [254, 64] width 405 height 12
click at [414, 70] on figure at bounding box center [251, 76] width 398 height 12
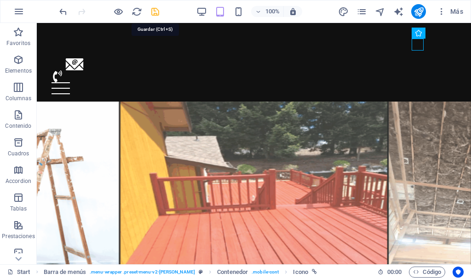
click at [153, 13] on icon "save" at bounding box center [155, 11] width 11 height 11
checkbox input "false"
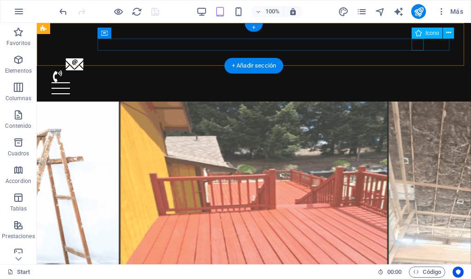
click at [416, 70] on figure at bounding box center [251, 76] width 398 height 12
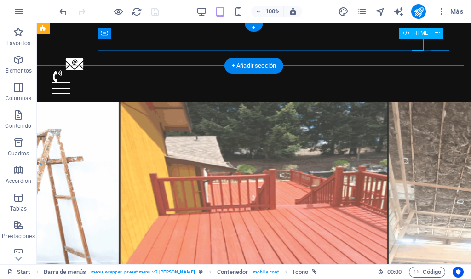
click at [437, 82] on div "Menu" at bounding box center [254, 88] width 405 height 12
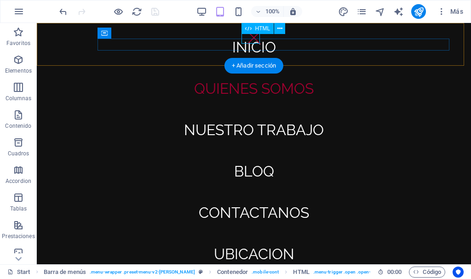
click at [252, 36] on div "Menu" at bounding box center [254, 38] width 18 height 12
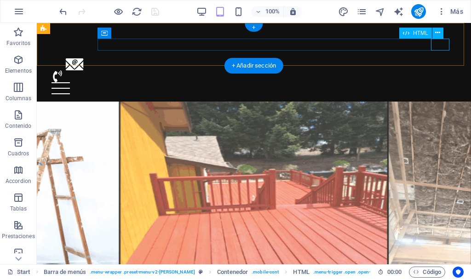
click at [441, 82] on div "Menu" at bounding box center [254, 88] width 405 height 12
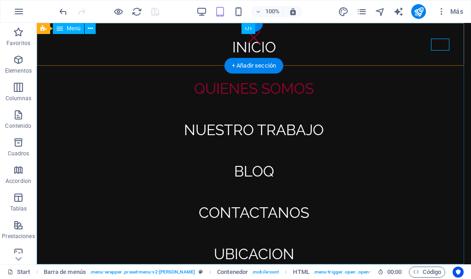
click at [441, 45] on nav "inicio quienes somos Nuestro Trabajo bloq Contactanos Ubicacion" at bounding box center [254, 144] width 435 height 242
select select
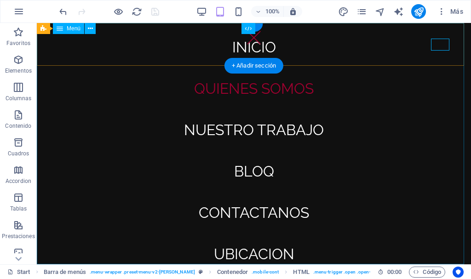
select select
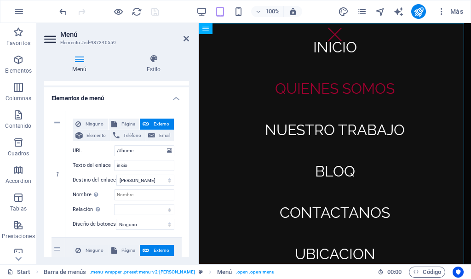
scroll to position [0, 0]
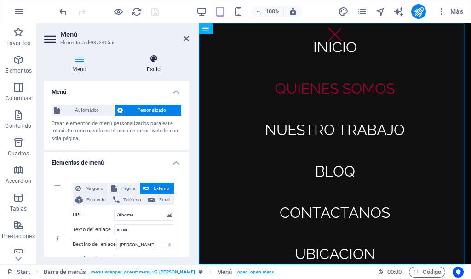
click at [158, 63] on icon at bounding box center [153, 58] width 71 height 9
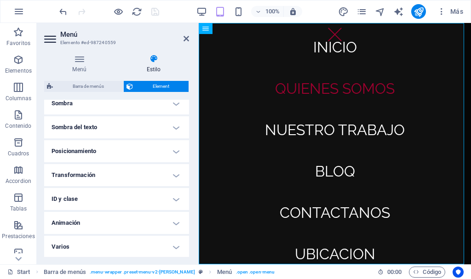
scroll to position [239, 0]
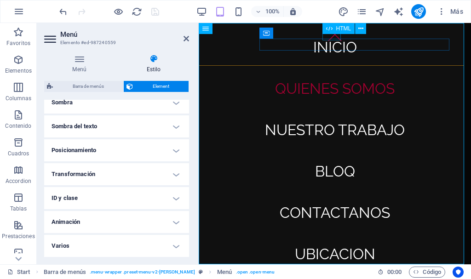
click at [334, 32] on div "HTML" at bounding box center [339, 28] width 33 height 11
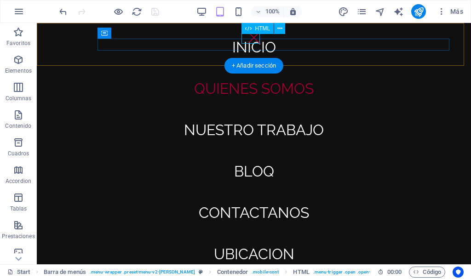
click at [250, 39] on div "Menu" at bounding box center [254, 38] width 18 height 12
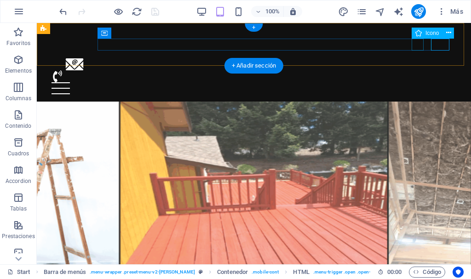
click at [417, 70] on figure at bounding box center [251, 76] width 398 height 12
select select "xMidYMid"
select select "px"
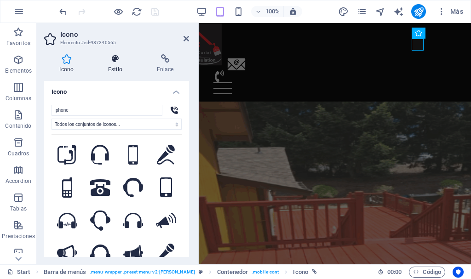
click at [111, 62] on icon at bounding box center [115, 58] width 45 height 9
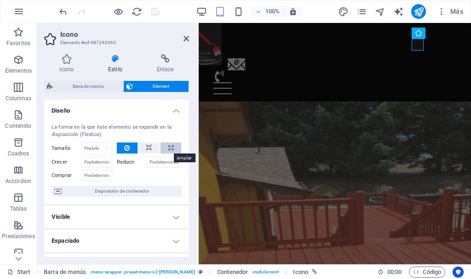
click at [169, 148] on icon at bounding box center [171, 148] width 5 height 11
type input "100"
select select "%"
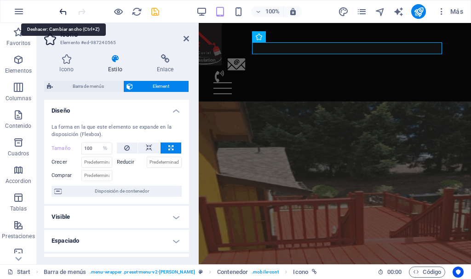
click at [60, 9] on icon "undo" at bounding box center [63, 11] width 11 height 11
select select "DISABLED_OPTION_VALUE"
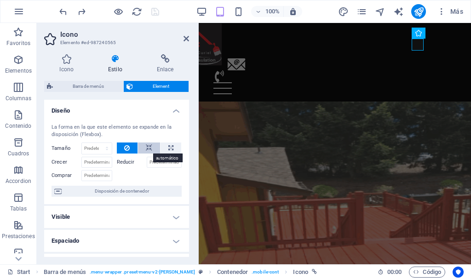
click at [152, 150] on button at bounding box center [149, 148] width 22 height 11
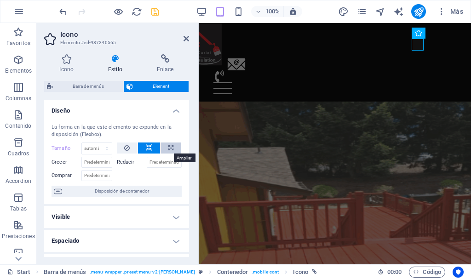
click at [169, 149] on icon at bounding box center [171, 148] width 5 height 11
type input "100"
select select "%"
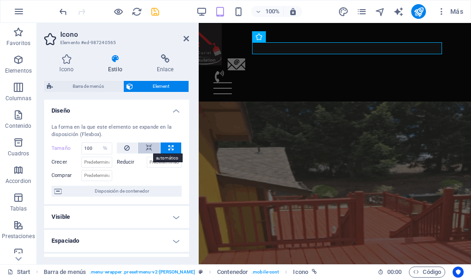
click at [144, 148] on button at bounding box center [149, 148] width 22 height 11
select select "DISABLED_OPTION_VALUE"
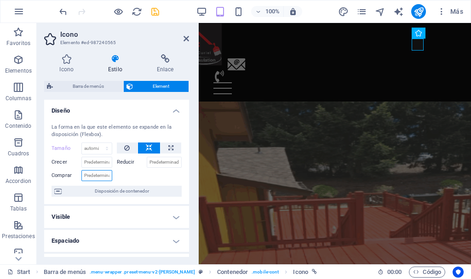
click at [101, 177] on input "Comprar" at bounding box center [96, 175] width 31 height 11
drag, startPoint x: 187, startPoint y: 145, endPoint x: 181, endPoint y: 198, distance: 54.2
click at [181, 198] on div "La forma en la que este elemento se expande en la disposición (Flexbox). Tamaño…" at bounding box center [116, 160] width 145 height 88
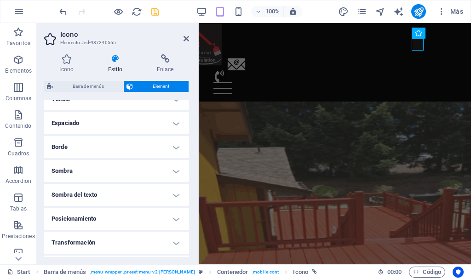
scroll to position [0, 0]
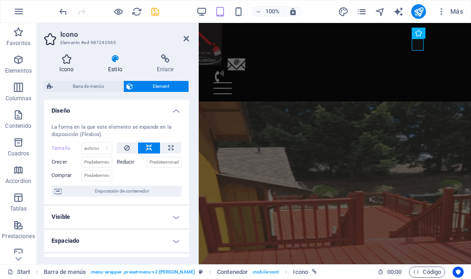
click at [66, 58] on icon at bounding box center [66, 58] width 45 height 9
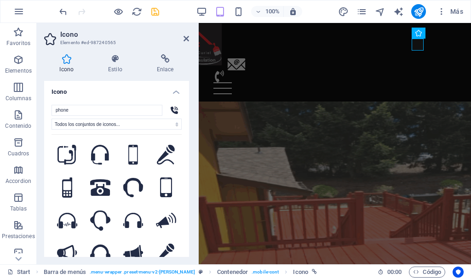
click at [182, 39] on header "Icono Elemento #ed-987240565" at bounding box center [116, 35] width 145 height 24
click at [186, 38] on icon at bounding box center [187, 38] width 6 height 7
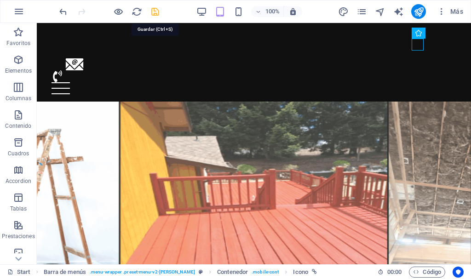
click at [153, 12] on icon "save" at bounding box center [155, 11] width 11 height 11
checkbox input "false"
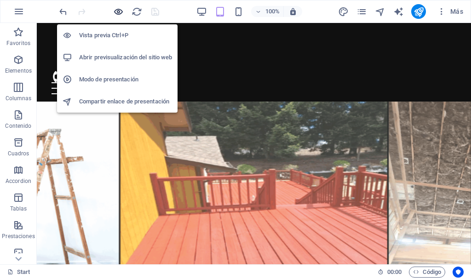
click at [116, 12] on icon "button" at bounding box center [118, 11] width 11 height 11
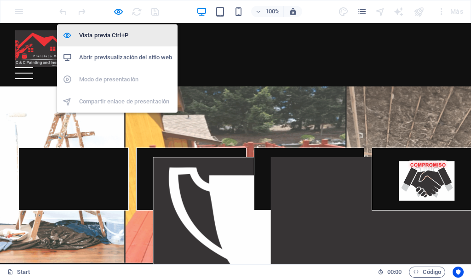
click at [119, 32] on h6 "Vista previa Ctrl+P" at bounding box center [125, 35] width 93 height 11
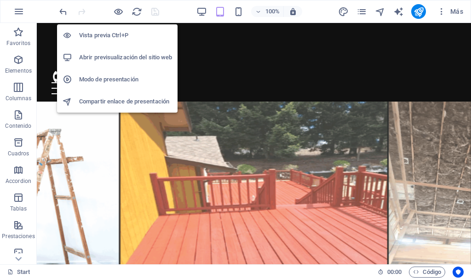
click at [122, 54] on h6 "Abrir previsualización del sitio web" at bounding box center [125, 57] width 93 height 11
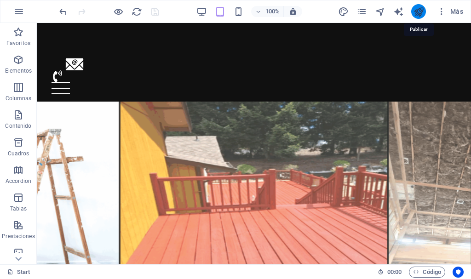
click at [418, 11] on icon "publish" at bounding box center [419, 11] width 11 height 11
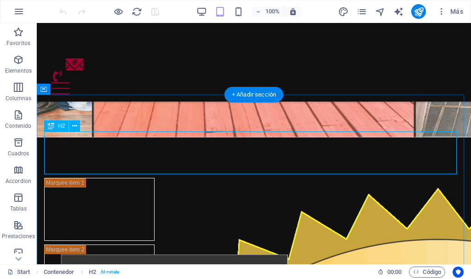
scroll to position [186, 0]
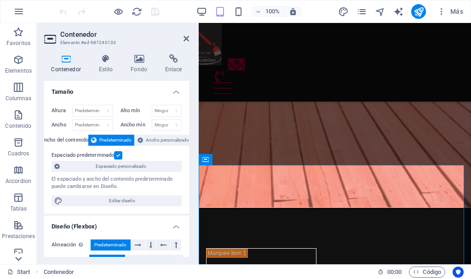
click at [18, 258] on icon at bounding box center [18, 259] width 13 height 13
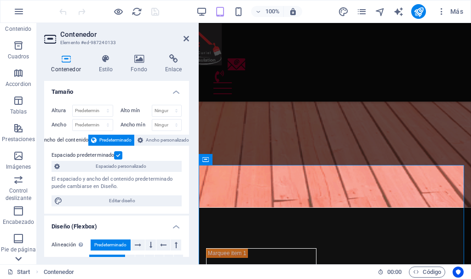
scroll to position [173, 0]
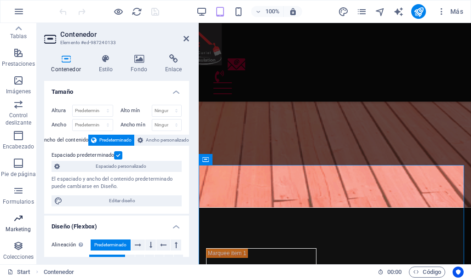
click at [20, 223] on icon "button" at bounding box center [18, 218] width 11 height 11
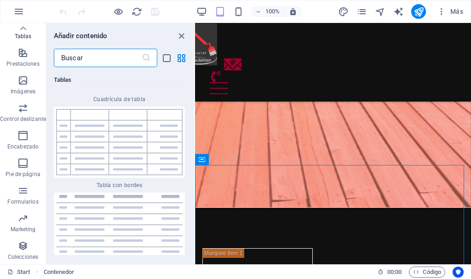
scroll to position [6524, 0]
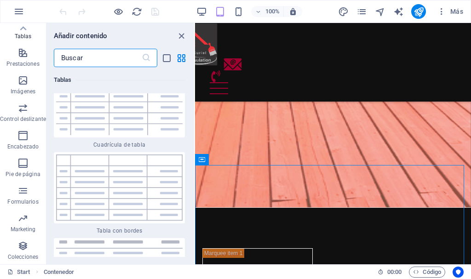
drag, startPoint x: 192, startPoint y: 212, endPoint x: 4, endPoint y: 113, distance: 212.8
click at [124, 61] on input "text" at bounding box center [98, 58] width 88 height 18
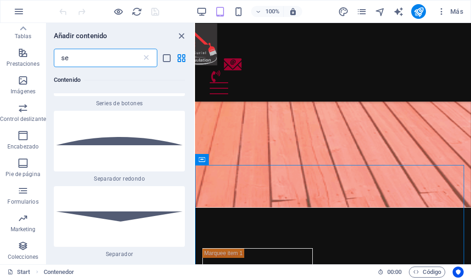
scroll to position [410, 0]
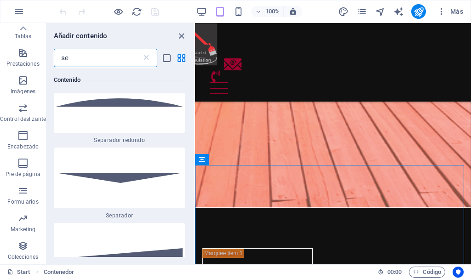
drag, startPoint x: 193, startPoint y: 72, endPoint x: 4, endPoint y: 68, distance: 189.3
type input "se"
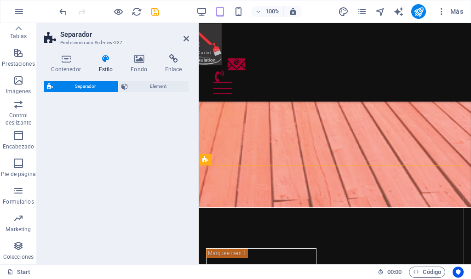
select select "circle"
select select "rem"
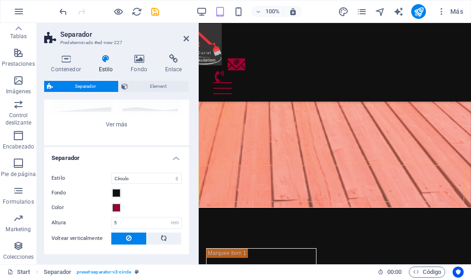
scroll to position [143, 0]
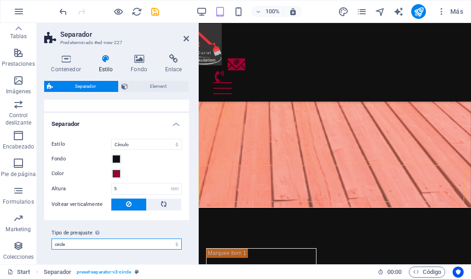
click at [175, 246] on select "circle Añadir tipo de preajuste" at bounding box center [117, 244] width 130 height 11
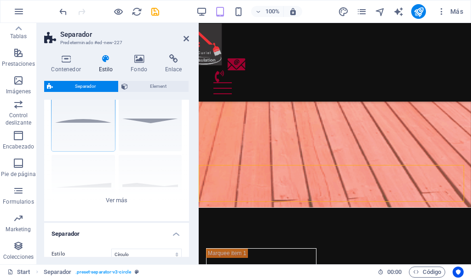
scroll to position [31, 0]
click at [150, 187] on div "Círculo Predeterminado Diagonal Polígono 1 Polígono 2 Cuadrado Zigzag" at bounding box center [116, 155] width 145 height 138
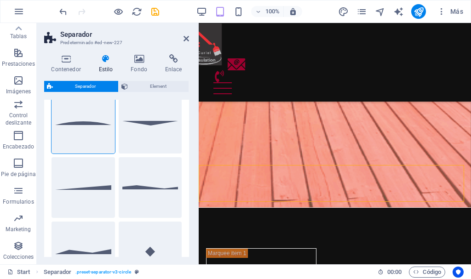
click at [150, 187] on button "Polígono 1" at bounding box center [151, 187] width 64 height 61
select select "polygon1"
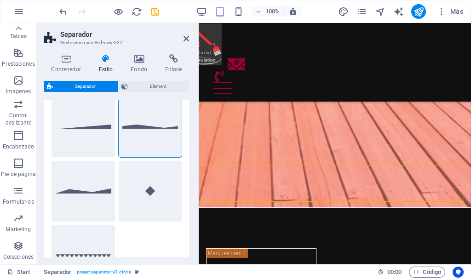
scroll to position [145, 0]
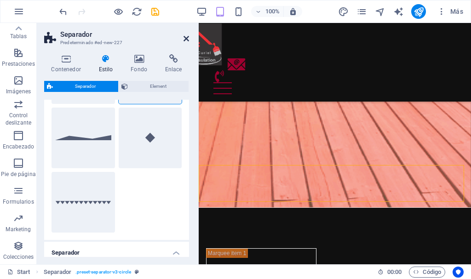
click at [184, 40] on icon at bounding box center [187, 38] width 6 height 7
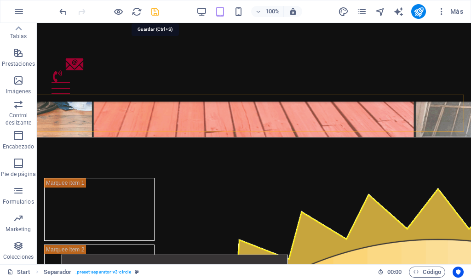
click at [156, 11] on icon "save" at bounding box center [155, 11] width 11 height 11
checkbox input "false"
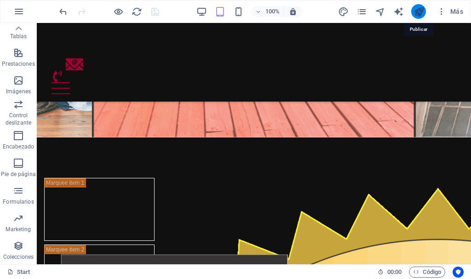
click at [418, 11] on icon "publish" at bounding box center [419, 11] width 11 height 11
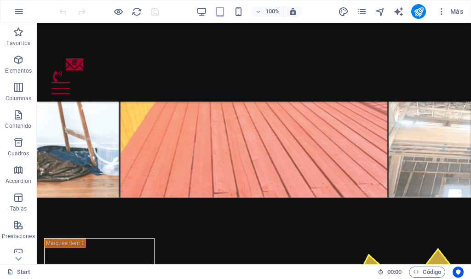
scroll to position [98, 0]
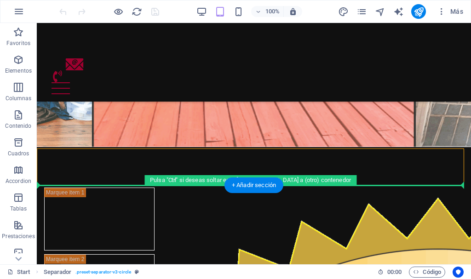
drag, startPoint x: 149, startPoint y: 210, endPoint x: 151, endPoint y: 237, distance: 26.4
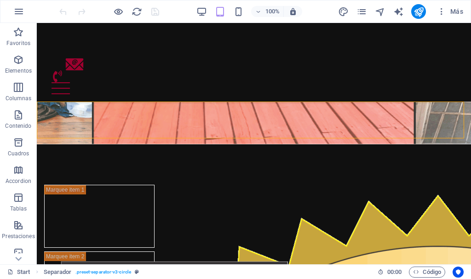
scroll to position [0, 0]
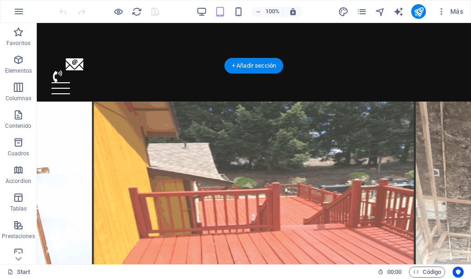
click at [146, 102] on figure at bounding box center [254, 230] width 435 height 257
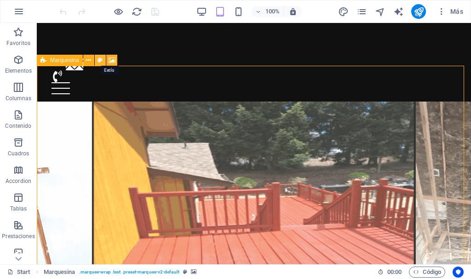
click at [97, 61] on button at bounding box center [100, 60] width 11 height 11
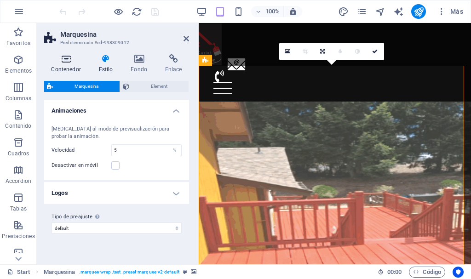
click at [63, 64] on h4 "Contenedor" at bounding box center [67, 63] width 47 height 19
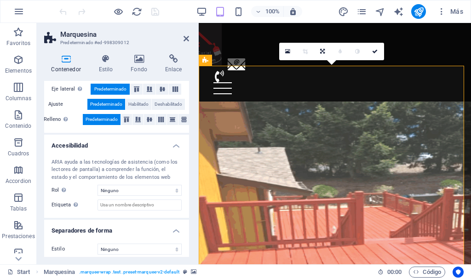
scroll to position [192, 0]
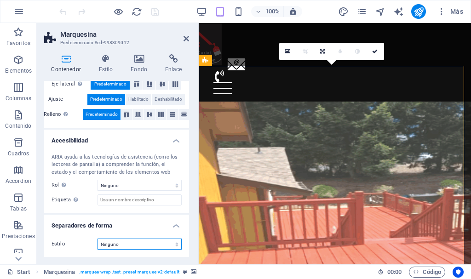
click at [175, 244] on select "Ninguno Triángulo Cuadrado Diagonal Polígono 1 Polígono 2 Zigzag Múltiples zigz…" at bounding box center [140, 244] width 84 height 11
select select "clouds"
click at [98, 239] on select "Ninguno Triángulo Cuadrado Diagonal Polígono 1 Polígono 2 Zigzag Múltiples zigz…" at bounding box center [140, 244] width 84 height 11
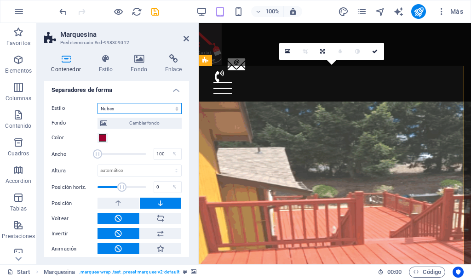
scroll to position [332, 0]
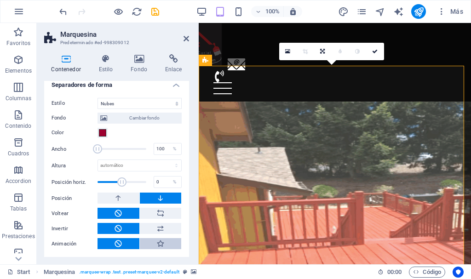
click at [161, 242] on icon at bounding box center [161, 244] width 8 height 11
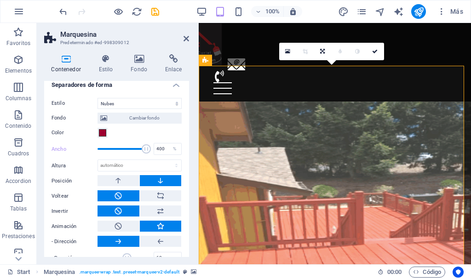
type input "400"
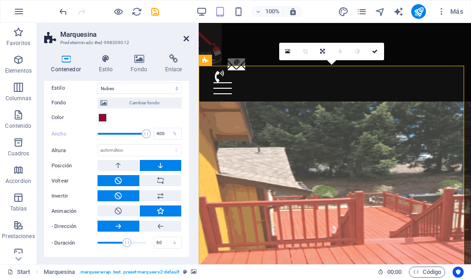
click at [186, 39] on icon at bounding box center [187, 38] width 6 height 7
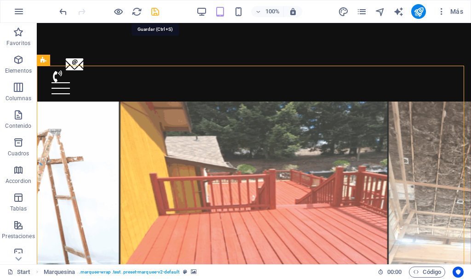
click at [153, 10] on icon "save" at bounding box center [155, 11] width 11 height 11
checkbox input "false"
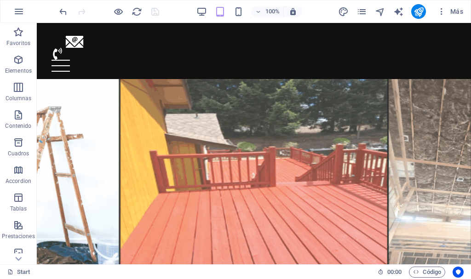
scroll to position [0, 0]
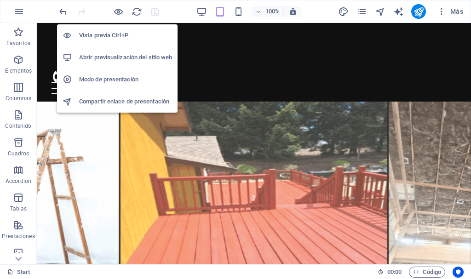
click at [122, 53] on h6 "Abrir previsualización del sitio web" at bounding box center [125, 57] width 93 height 11
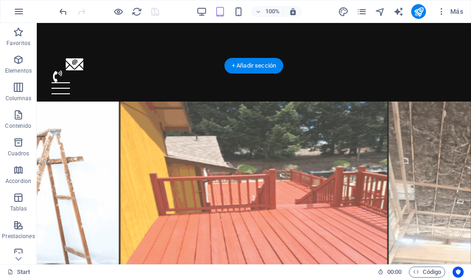
click at [376, 256] on figure at bounding box center [254, 209] width 435 height 215
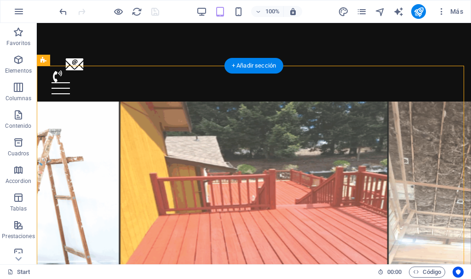
click at [376, 256] on figure at bounding box center [254, 209] width 435 height 215
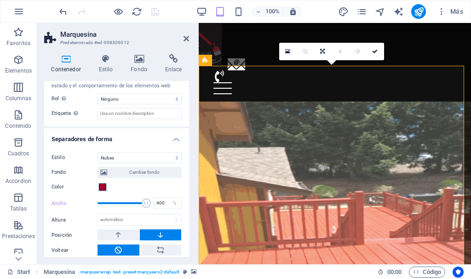
scroll to position [295, 0]
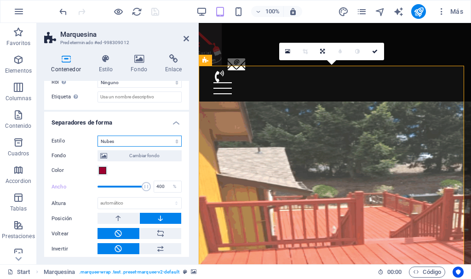
click at [175, 143] on select "Ninguno Triángulo Cuadrado Diagonal Polígono 1 Polígono 2 Zigzag Múltiples zigz…" at bounding box center [140, 141] width 84 height 11
select select "waves"
click at [98, 136] on select "Ninguno Triángulo Cuadrado Diagonal Polígono 1 Polígono 2 Zigzag Múltiples zigz…" at bounding box center [140, 141] width 84 height 11
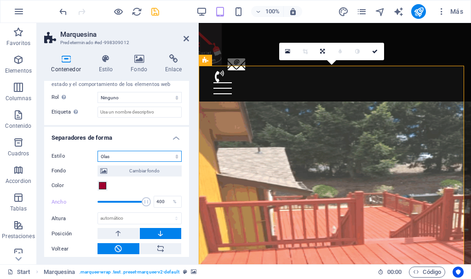
scroll to position [262, 0]
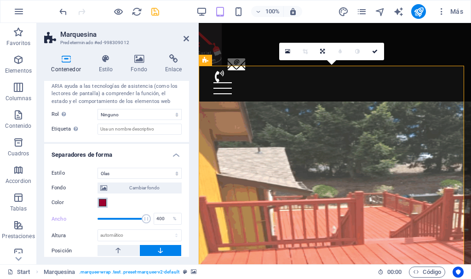
click at [101, 204] on span at bounding box center [102, 202] width 7 height 7
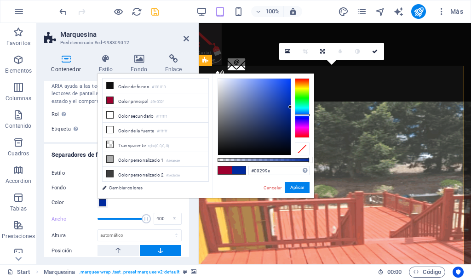
click at [303, 115] on div at bounding box center [302, 108] width 15 height 60
click at [297, 186] on button "Aplicar" at bounding box center [297, 187] width 25 height 11
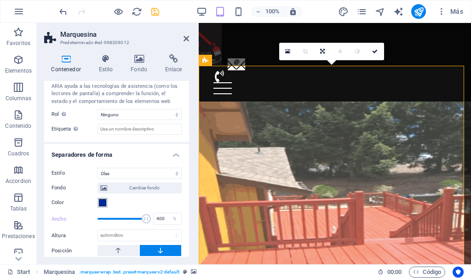
click at [101, 203] on span at bounding box center [102, 202] width 7 height 7
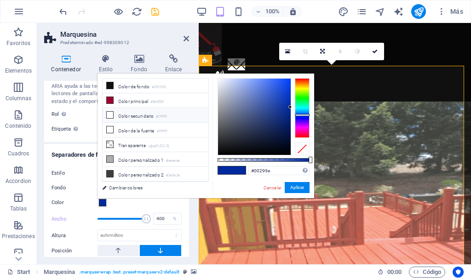
click at [144, 115] on li "Color secundario #ffffff" at bounding box center [156, 115] width 106 height 15
type input "#ffffff"
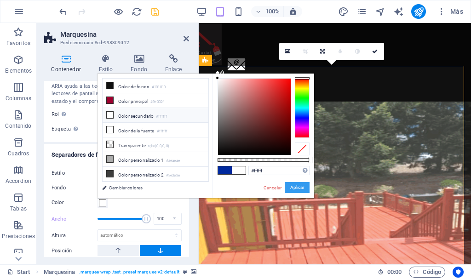
click at [297, 186] on button "Aplicar" at bounding box center [297, 187] width 25 height 11
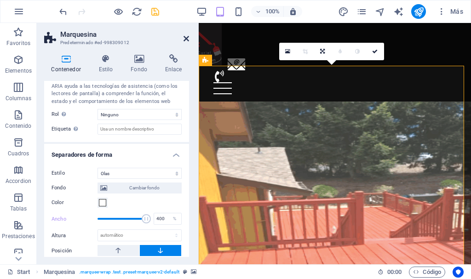
click at [187, 37] on icon at bounding box center [187, 38] width 6 height 7
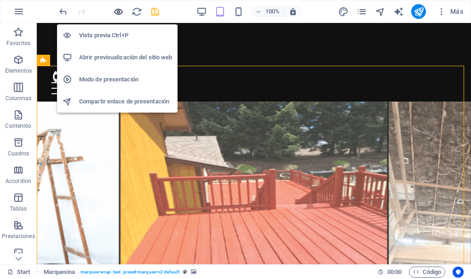
click at [119, 12] on icon "button" at bounding box center [118, 11] width 11 height 11
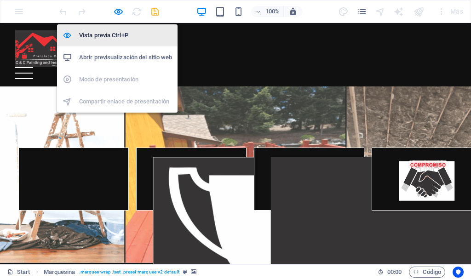
click at [120, 35] on h6 "Vista previa Ctrl+P" at bounding box center [125, 35] width 93 height 11
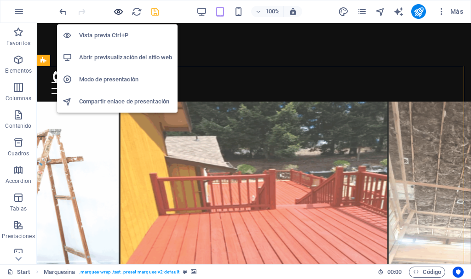
click at [119, 12] on icon "button" at bounding box center [118, 11] width 11 height 11
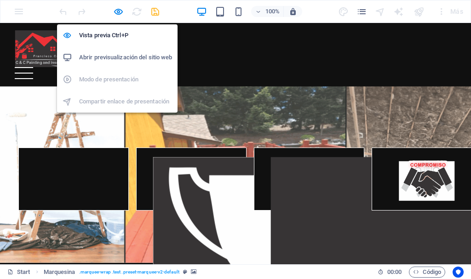
click at [125, 56] on h6 "Abrir previsualización del sitio web" at bounding box center [125, 57] width 93 height 11
click at [120, 12] on icon "button" at bounding box center [118, 11] width 11 height 11
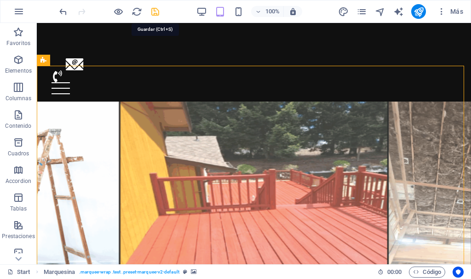
click at [155, 15] on icon "save" at bounding box center [155, 11] width 11 height 11
checkbox input "false"
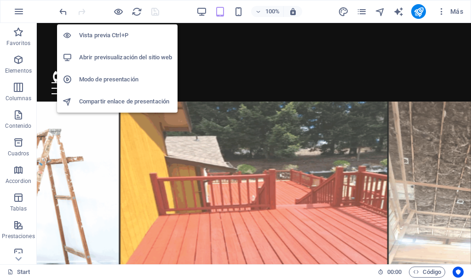
click at [122, 59] on h6 "Abrir previsualización del sitio web" at bounding box center [125, 57] width 93 height 11
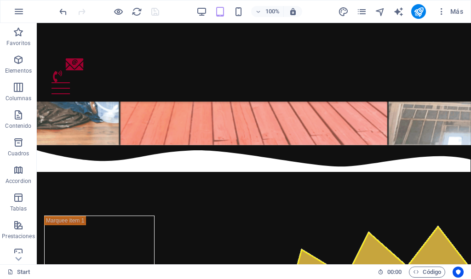
scroll to position [195, 0]
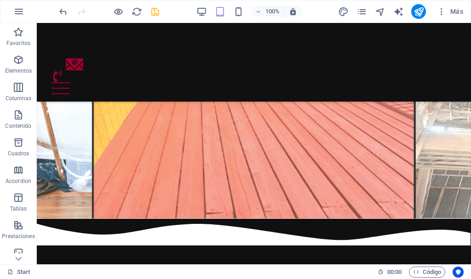
scroll to position [81, 0]
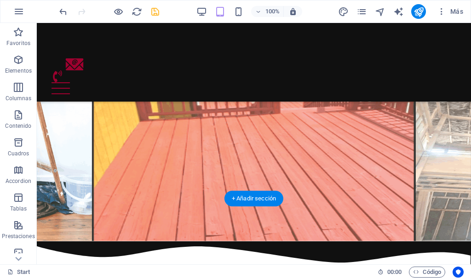
click at [332, 187] on figure at bounding box center [254, 112] width 435 height 257
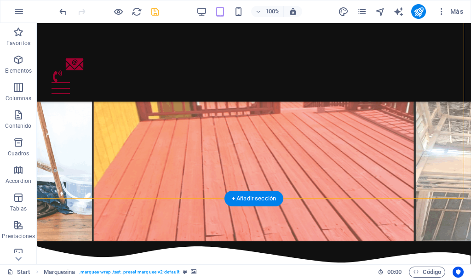
click at [332, 187] on figure at bounding box center [254, 112] width 435 height 257
select select "waves"
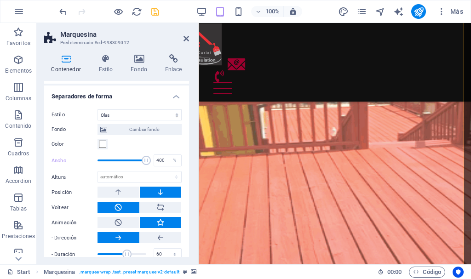
scroll to position [332, 0]
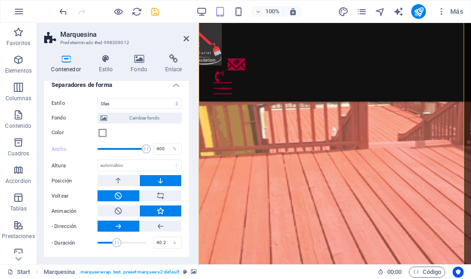
type input "39.2"
drag, startPoint x: 126, startPoint y: 243, endPoint x: 116, endPoint y: 243, distance: 9.7
click at [116, 243] on span at bounding box center [116, 243] width 9 height 9
click at [152, 8] on icon "save" at bounding box center [155, 11] width 11 height 11
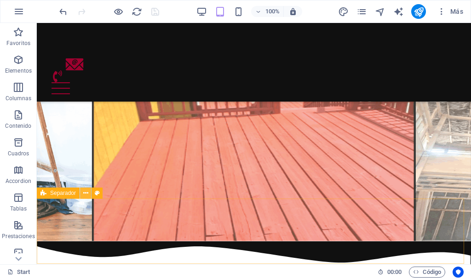
click at [86, 194] on icon at bounding box center [85, 194] width 5 height 10
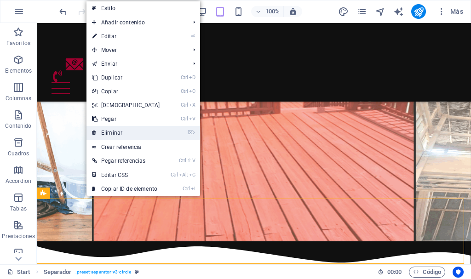
click at [137, 134] on link "⌦ Eliminar" at bounding box center [126, 133] width 79 height 14
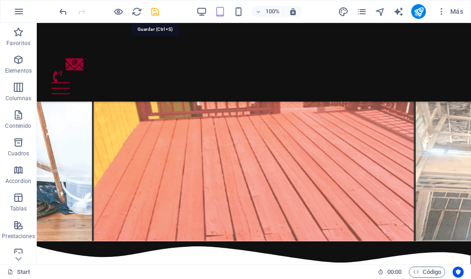
click at [153, 12] on icon "save" at bounding box center [155, 11] width 11 height 11
click at [63, 11] on icon "undo" at bounding box center [63, 11] width 11 height 11
click at [158, 12] on icon "save" at bounding box center [155, 11] width 11 height 11
checkbox input "false"
click at [417, 14] on icon "publish" at bounding box center [419, 11] width 11 height 11
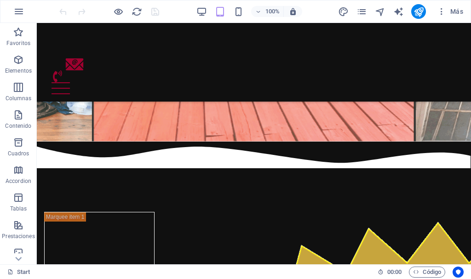
scroll to position [113, 0]
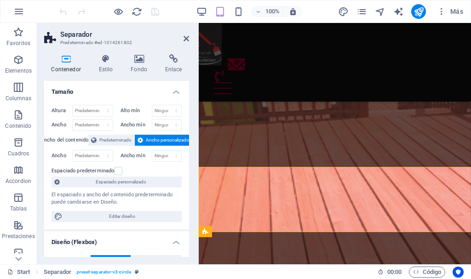
click at [134, 203] on div "El espaciado y ancho del contenido predeterminado puede cambiarse en Diseño." at bounding box center [117, 199] width 130 height 15
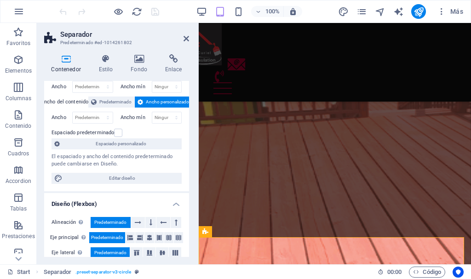
scroll to position [0, 0]
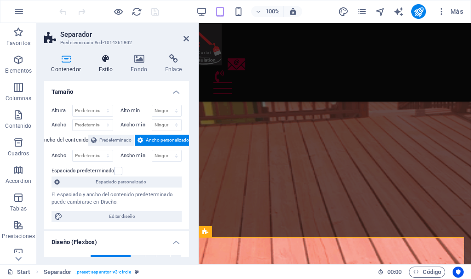
click at [110, 60] on icon at bounding box center [106, 58] width 29 height 9
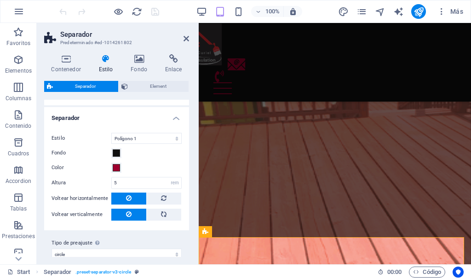
scroll to position [148, 0]
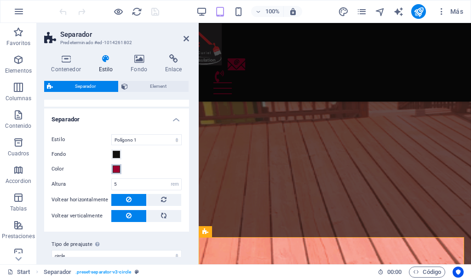
click at [116, 168] on span at bounding box center [116, 169] width 7 height 7
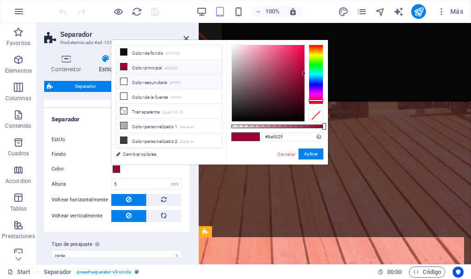
click at [154, 80] on li "Color secundario #ffffff" at bounding box center [169, 82] width 106 height 15
type input "#ffffff"
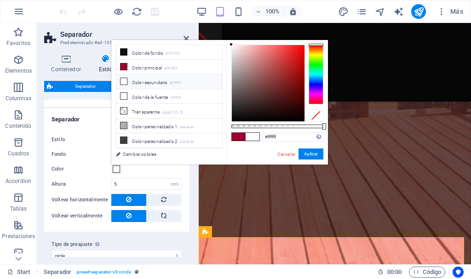
click at [154, 80] on li "Color secundario #ffffff" at bounding box center [169, 82] width 106 height 15
click at [312, 153] on button "Aplicar" at bounding box center [311, 154] width 25 height 11
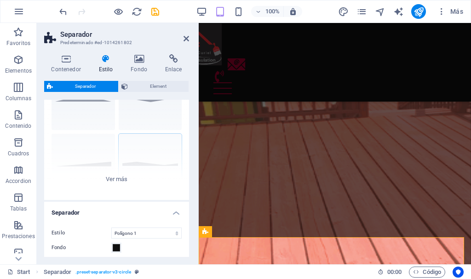
scroll to position [56, 0]
click at [134, 151] on div "Círculo Predeterminado Diagonal Polígono 1 Polígono 2 Cuadrado Zigzag" at bounding box center [116, 130] width 145 height 138
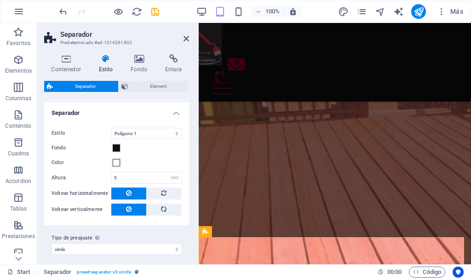
scroll to position [290, 0]
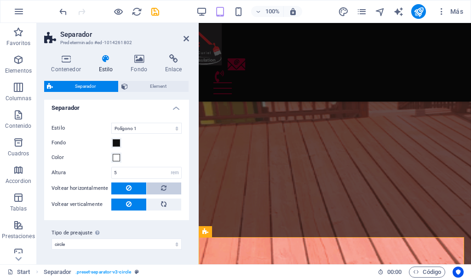
click at [165, 187] on icon at bounding box center [164, 188] width 6 height 11
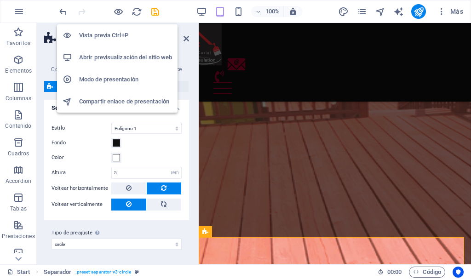
click at [115, 53] on h6 "Abrir previsualización del sitio web" at bounding box center [125, 57] width 93 height 11
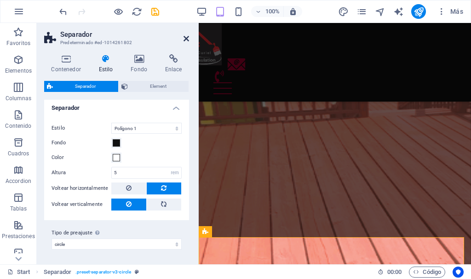
click at [185, 39] on icon at bounding box center [187, 38] width 6 height 7
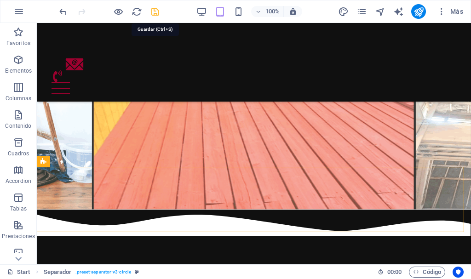
click at [155, 12] on icon "save" at bounding box center [155, 11] width 11 height 11
checkbox input "false"
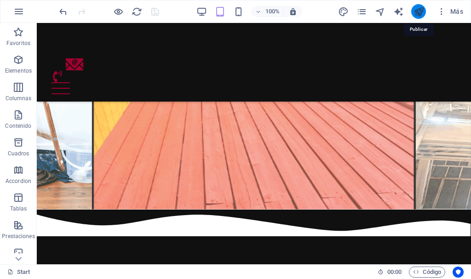
click at [420, 9] on icon "publish" at bounding box center [419, 11] width 11 height 11
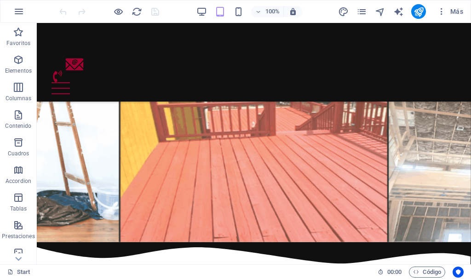
scroll to position [53, 0]
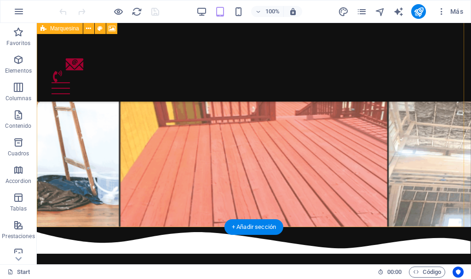
select select "waves"
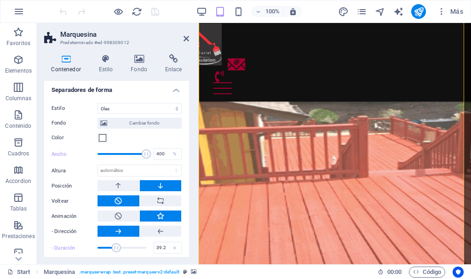
scroll to position [332, 0]
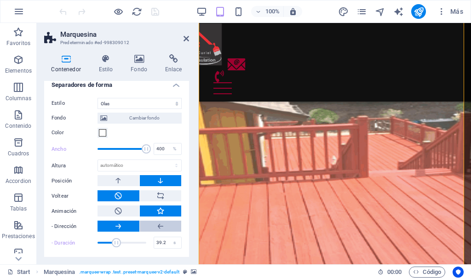
click at [160, 226] on icon at bounding box center [161, 226] width 8 height 11
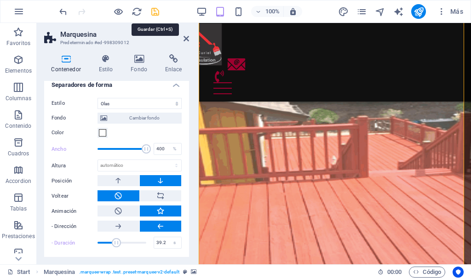
click at [157, 13] on icon "save" at bounding box center [155, 11] width 11 height 11
checkbox input "false"
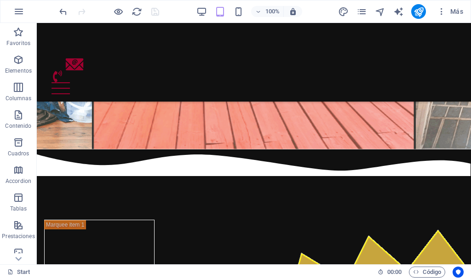
scroll to position [212, 0]
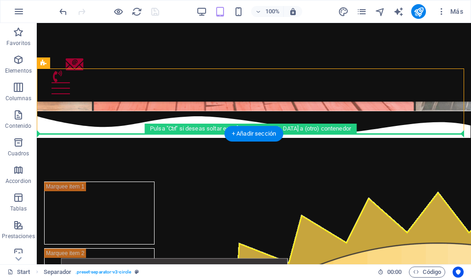
drag, startPoint x: 310, startPoint y: 133, endPoint x: 308, endPoint y: 157, distance: 23.6
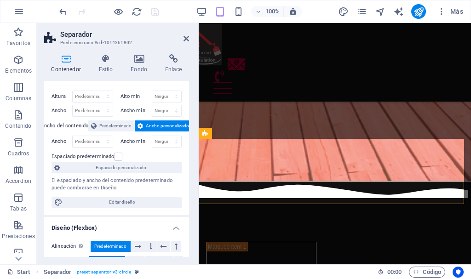
scroll to position [0, 0]
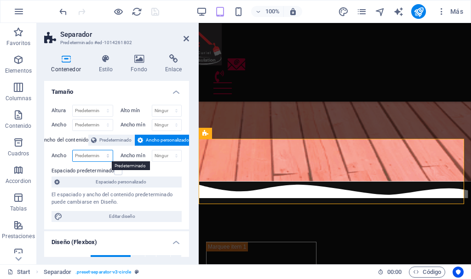
click at [102, 157] on select "Predeterminado px rem % em vh vw" at bounding box center [93, 156] width 40 height 11
click at [160, 171] on div "Espaciado predeterminado" at bounding box center [116, 171] width 128 height 11
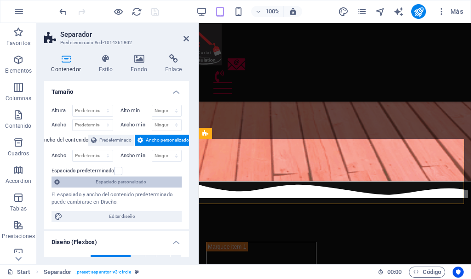
click at [123, 183] on span "Espaciado personalizado" at bounding box center [121, 182] width 116 height 11
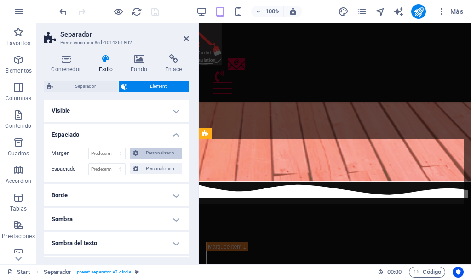
click at [137, 154] on icon at bounding box center [136, 153] width 6 height 11
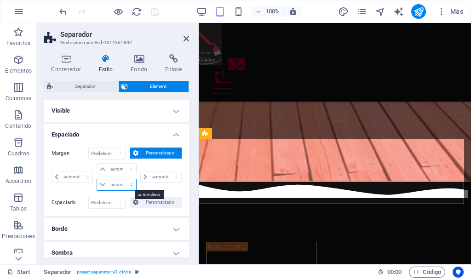
click at [115, 185] on select "automático px % rem vw vh" at bounding box center [116, 185] width 39 height 11
select select "px"
click at [122, 180] on select "automático px % rem vw vh" at bounding box center [116, 185] width 39 height 11
type input "0"
select select "px"
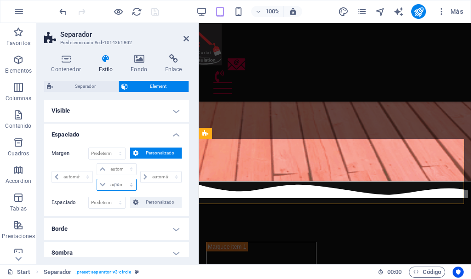
type input "0"
select select "px"
type input "0"
select select "px"
type input "0"
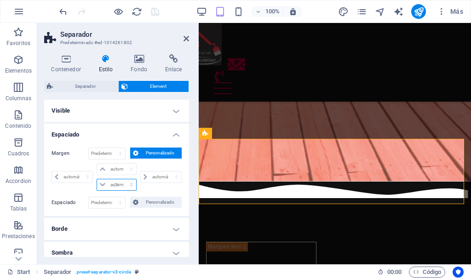
type input "0"
select select "px"
type input "20"
select select "DISABLED_OPTION_VALUE"
drag, startPoint x: 115, startPoint y: 167, endPoint x: 100, endPoint y: 167, distance: 15.2
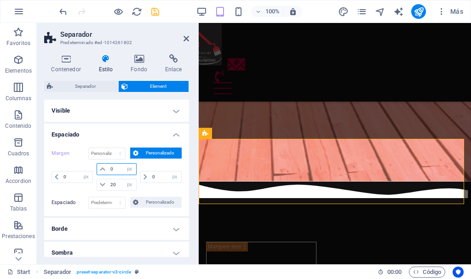
click at [100, 167] on div "0 automático px % rem vw vh" at bounding box center [117, 169] width 40 height 12
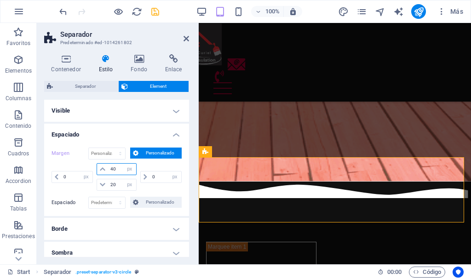
drag, startPoint x: 117, startPoint y: 171, endPoint x: 96, endPoint y: 169, distance: 21.2
click at [97, 169] on div "40 automático px % rem vw vh" at bounding box center [117, 169] width 40 height 12
type input "80"
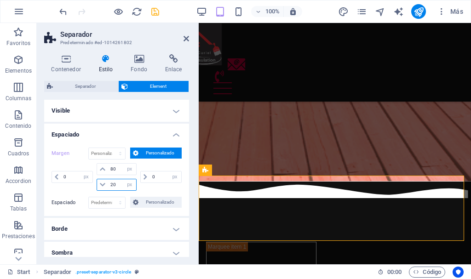
drag, startPoint x: 118, startPoint y: 187, endPoint x: 102, endPoint y: 186, distance: 16.2
click at [102, 186] on div "20 automático px % rem vw vh" at bounding box center [117, 185] width 40 height 12
type input "60"
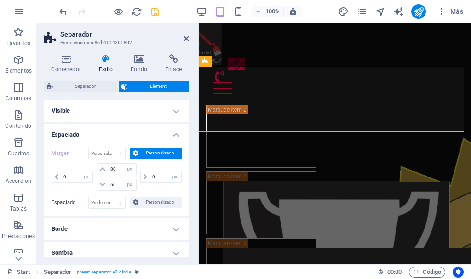
scroll to position [371, 0]
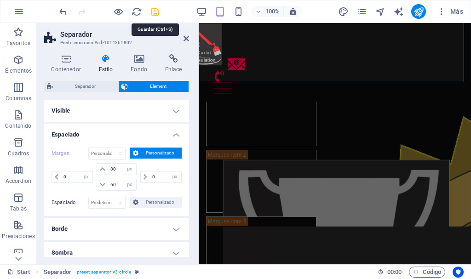
click at [156, 12] on icon "save" at bounding box center [155, 11] width 11 height 11
checkbox input "false"
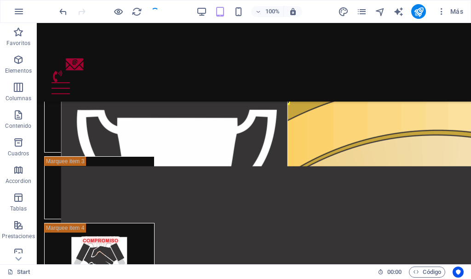
scroll to position [300, 0]
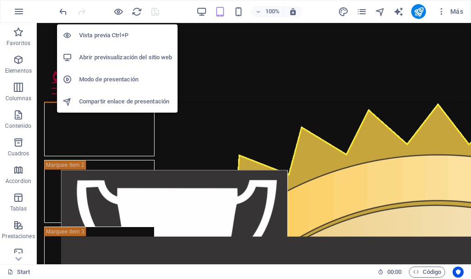
click at [113, 55] on h6 "Abrir previsualización del sitio web" at bounding box center [125, 57] width 93 height 11
click at [129, 55] on h6 "Abrir previsualización del sitio web" at bounding box center [125, 57] width 93 height 11
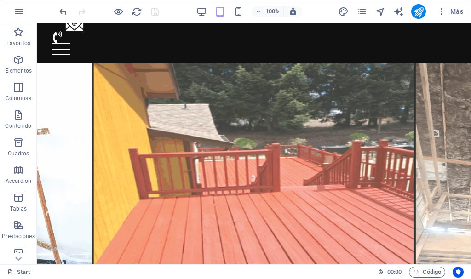
scroll to position [0, 0]
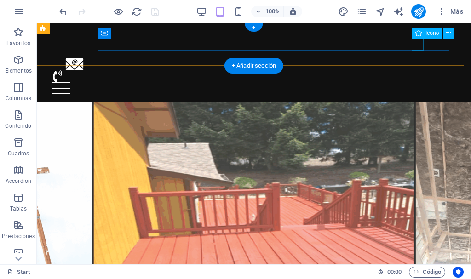
click at [417, 70] on figure at bounding box center [251, 76] width 398 height 12
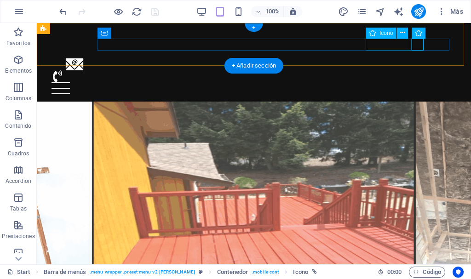
click at [391, 58] on figure at bounding box center [254, 64] width 405 height 12
click at [435, 82] on div "Menu" at bounding box center [254, 88] width 405 height 12
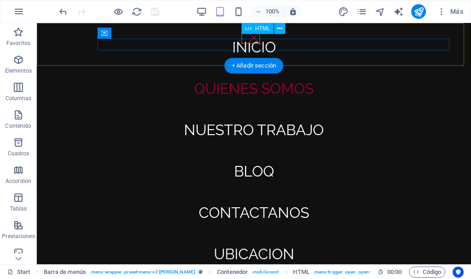
click at [251, 36] on div "Menu" at bounding box center [254, 38] width 18 height 12
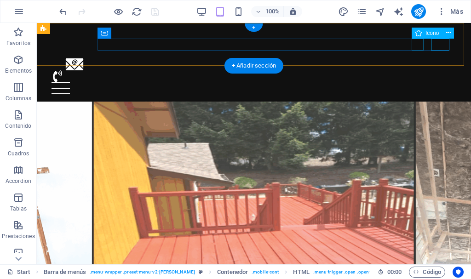
click at [416, 70] on figure at bounding box center [251, 76] width 398 height 12
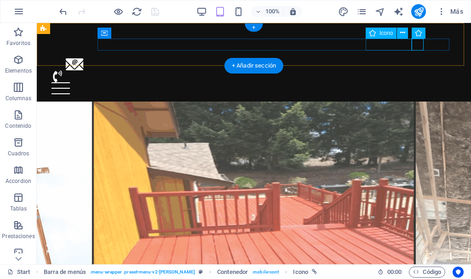
click at [387, 58] on figure at bounding box center [254, 64] width 405 height 12
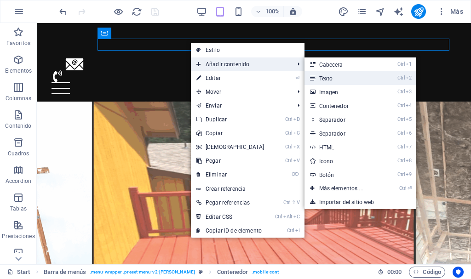
click at [331, 77] on link "Ctrl 2 Texto" at bounding box center [343, 78] width 77 height 14
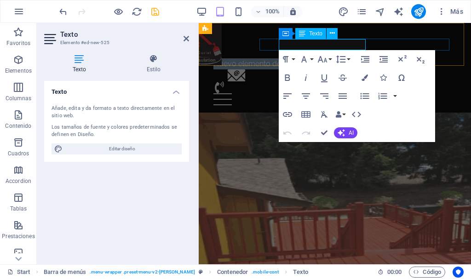
click at [343, 58] on p "Nuevo elemento de texto" at bounding box center [335, 63] width 243 height 11
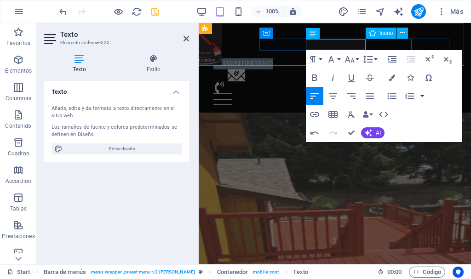
drag, startPoint x: 306, startPoint y: 43, endPoint x: 378, endPoint y: 47, distance: 72.4
click at [378, 58] on div "CCPAINTINGAND Menu" at bounding box center [335, 81] width 243 height 47
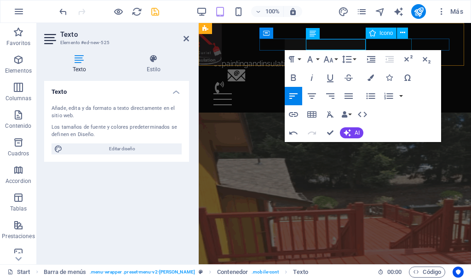
scroll to position [0, 4]
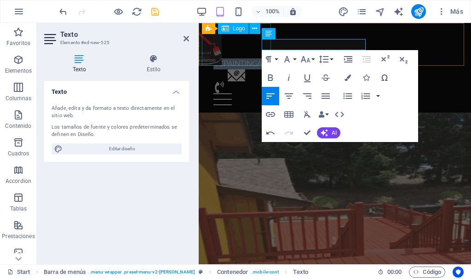
drag, startPoint x: 365, startPoint y: 44, endPoint x: 254, endPoint y: 47, distance: 110.6
click at [254, 47] on header "inicio quienes somos Nuestro Trabajo bloq Contactanos Ubicacion CCPAINTINGANDIN…" at bounding box center [335, 68] width 273 height 90
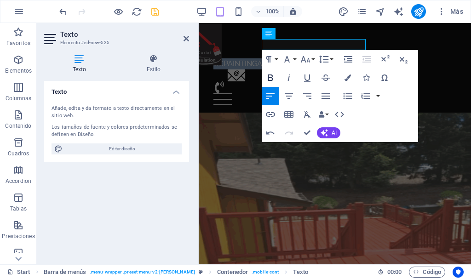
click at [271, 78] on icon "button" at bounding box center [270, 77] width 11 height 11
click at [290, 98] on icon "button" at bounding box center [289, 96] width 11 height 11
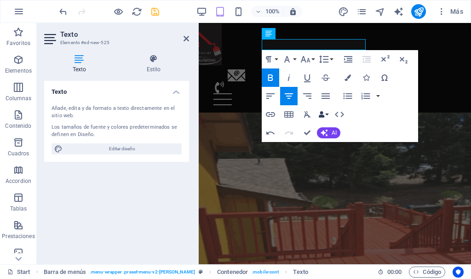
click at [327, 115] on button "Data Bindings" at bounding box center [323, 114] width 13 height 18
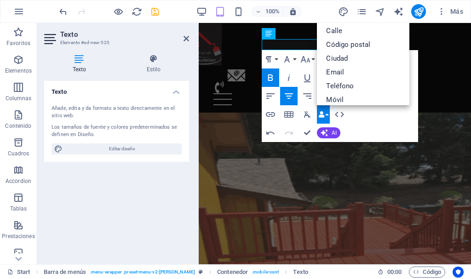
click at [380, 115] on div "Paragraph Format Normal Heading 1 Heading 2 Heading 3 Heading 4 Heading 5 Headi…" at bounding box center [340, 96] width 157 height 92
click at [386, 115] on div "Paragraph Format Normal Heading 1 Heading 2 Heading 3 Heading 4 Heading 5 Headi…" at bounding box center [340, 96] width 157 height 92
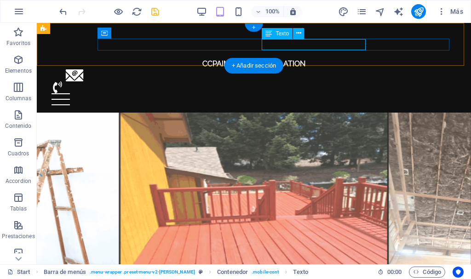
click at [330, 58] on div "CCPAINTINGANDINSULATION" at bounding box center [254, 63] width 405 height 11
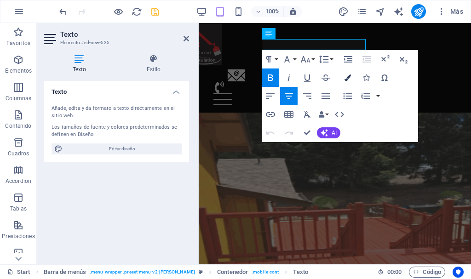
click at [348, 78] on icon "button" at bounding box center [348, 78] width 6 height 6
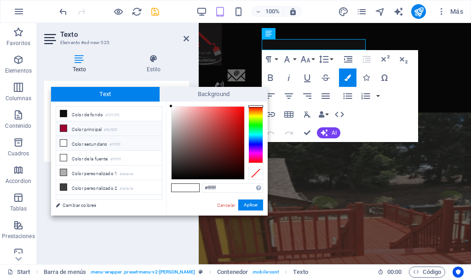
click at [93, 127] on li "Color principal #9e002f" at bounding box center [109, 129] width 106 height 15
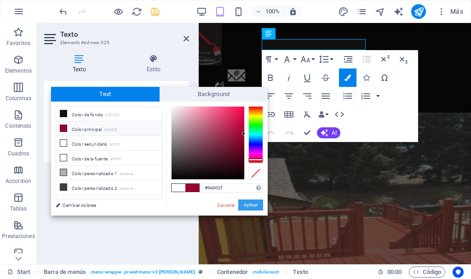
click at [255, 204] on button "Aplicar" at bounding box center [251, 205] width 25 height 11
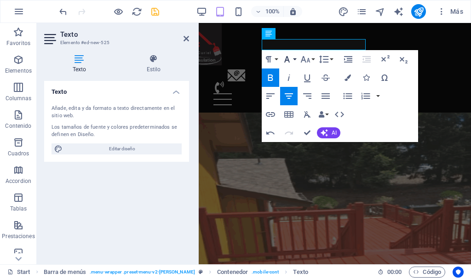
click at [294, 59] on button "Font Family" at bounding box center [288, 59] width 17 height 18
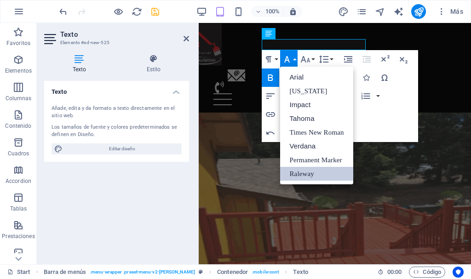
scroll to position [0, 0]
click at [321, 158] on link "Permanent Marker" at bounding box center [316, 160] width 73 height 14
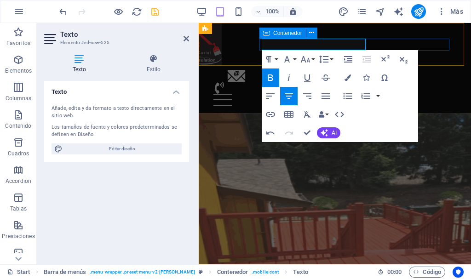
drag, startPoint x: 365, startPoint y: 44, endPoint x: 258, endPoint y: 45, distance: 106.4
click at [258, 45] on header "inicio quienes somos Nuestro Trabajo bloq Contactanos Ubicacion ​ ​ CCPAINTINGA…" at bounding box center [335, 68] width 273 height 90
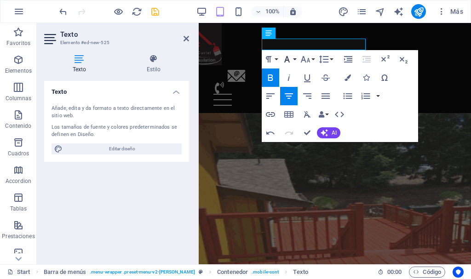
click at [296, 58] on button "Font Family" at bounding box center [288, 59] width 17 height 18
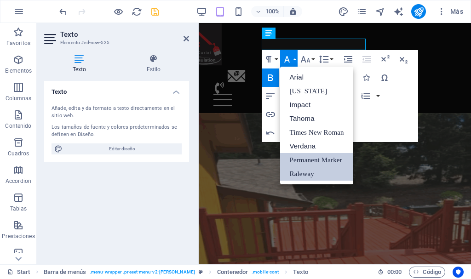
click at [315, 162] on link "Permanent Marker" at bounding box center [316, 160] width 73 height 14
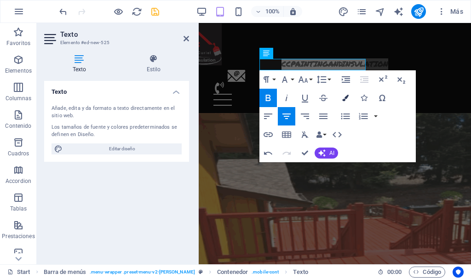
click at [346, 98] on icon "button" at bounding box center [346, 98] width 6 height 6
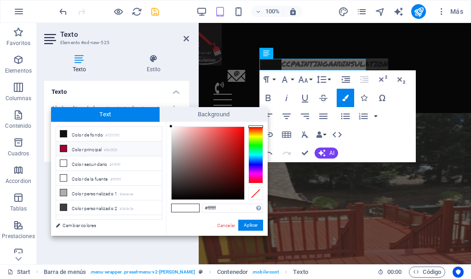
click at [100, 149] on li "Color principal #9e002f" at bounding box center [109, 149] width 106 height 15
type input "#9e002f"
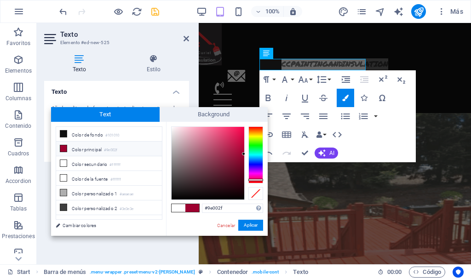
click at [100, 149] on li "Color principal #9e002f" at bounding box center [109, 149] width 106 height 15
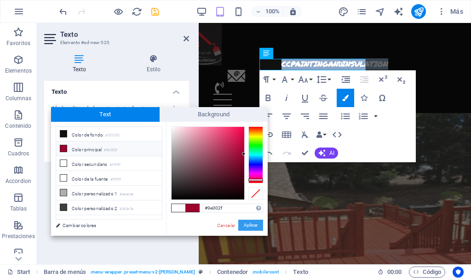
click at [250, 226] on button "Aplicar" at bounding box center [251, 225] width 25 height 11
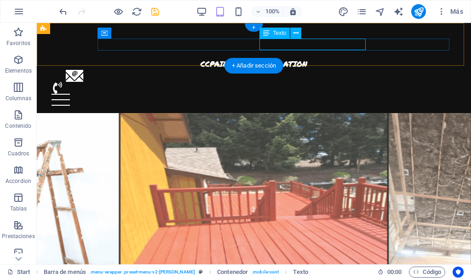
click at [322, 58] on div "CCPAINTINGANDINSULATION" at bounding box center [254, 64] width 405 height 12
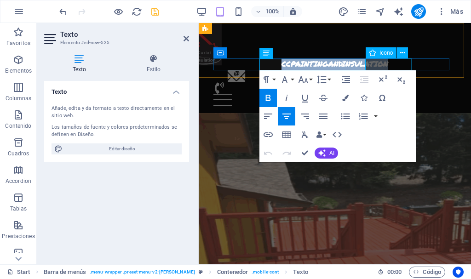
drag, startPoint x: 260, startPoint y: 62, endPoint x: 378, endPoint y: 68, distance: 117.6
click at [378, 68] on div "CCPAINTINGANDINSULATION Menu" at bounding box center [335, 81] width 243 height 47
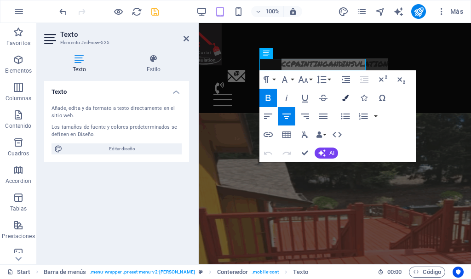
click at [345, 99] on icon "button" at bounding box center [346, 98] width 6 height 6
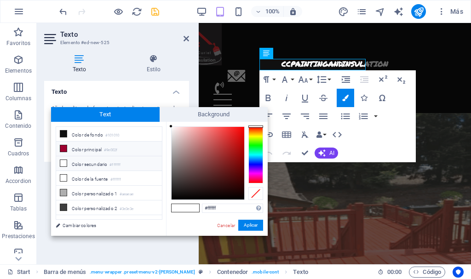
click at [99, 148] on li "Color principal #9e002f" at bounding box center [109, 149] width 106 height 15
type input "#9e002f"
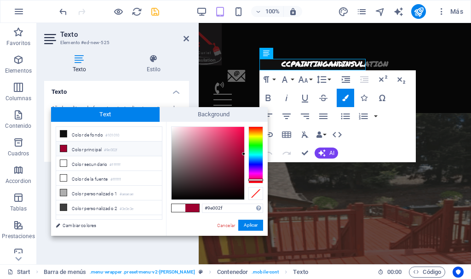
click at [99, 148] on li "Color principal #9e002f" at bounding box center [109, 149] width 106 height 15
click at [194, 207] on span at bounding box center [193, 208] width 14 height 8
click at [249, 224] on button "Aplicar" at bounding box center [251, 225] width 25 height 11
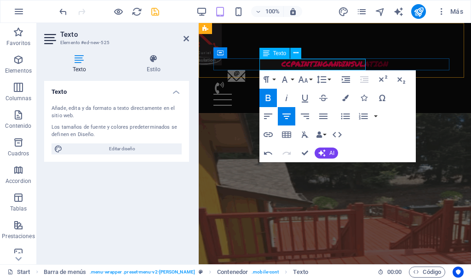
click at [351, 63] on span "CCPAINTINGANDINSULATION" at bounding box center [335, 63] width 107 height 11
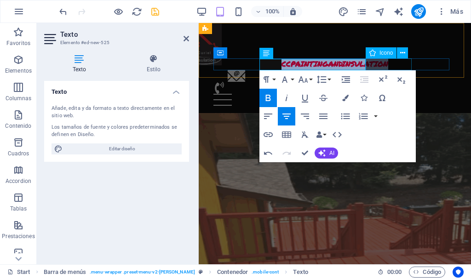
drag, startPoint x: 261, startPoint y: 64, endPoint x: 378, endPoint y: 65, distance: 117.9
click at [378, 65] on div "CCPAINTINGANDINSULATION Menu" at bounding box center [335, 81] width 243 height 47
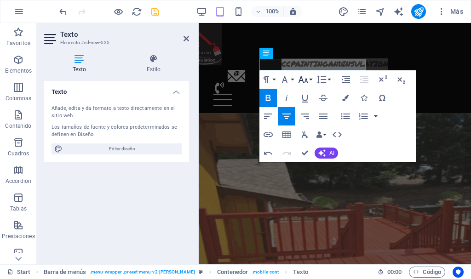
click at [310, 80] on button "Font Size" at bounding box center [305, 79] width 17 height 18
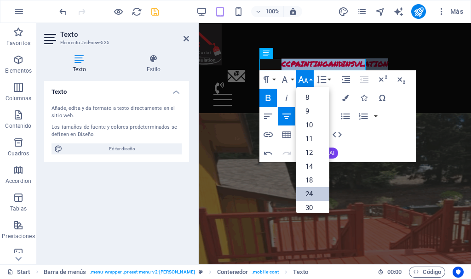
click at [312, 193] on link "24" at bounding box center [313, 194] width 33 height 14
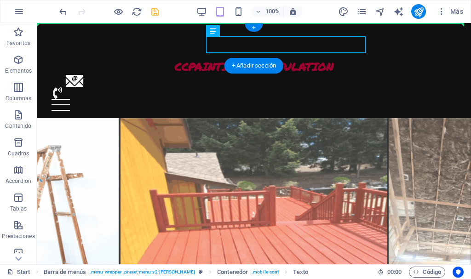
drag, startPoint x: 264, startPoint y: 53, endPoint x: 173, endPoint y: 33, distance: 93.4
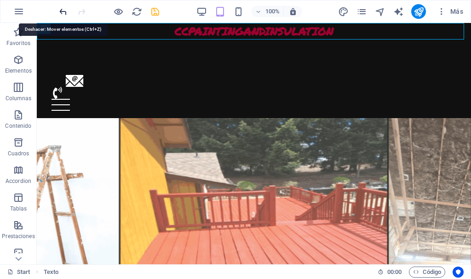
click at [65, 14] on icon "undo" at bounding box center [63, 11] width 11 height 11
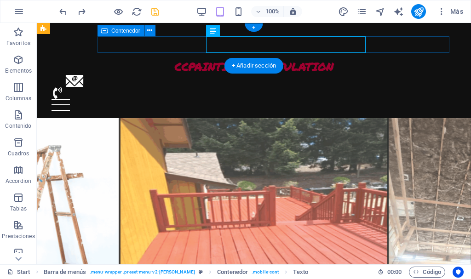
click at [181, 58] on div "CCPAINTINGANDINSULATION Menu" at bounding box center [254, 84] width 405 height 52
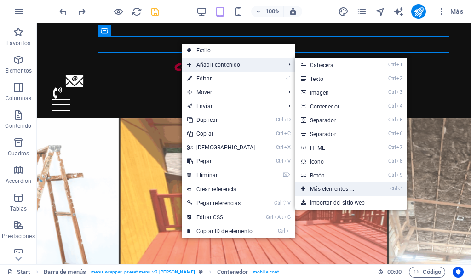
click at [349, 189] on link "Ctrl ⏎ Más elementos ..." at bounding box center [334, 189] width 77 height 14
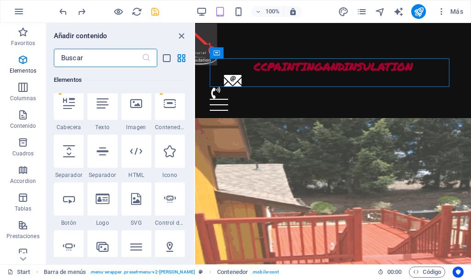
scroll to position [135, 0]
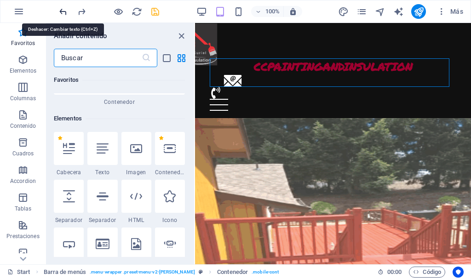
click at [63, 12] on icon "undo" at bounding box center [63, 11] width 11 height 11
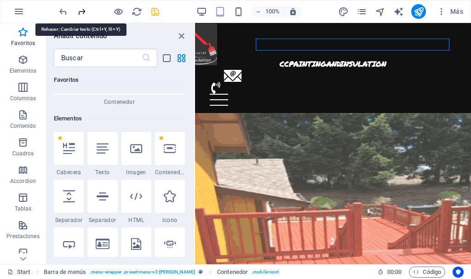
click at [82, 13] on icon "redo" at bounding box center [81, 11] width 11 height 11
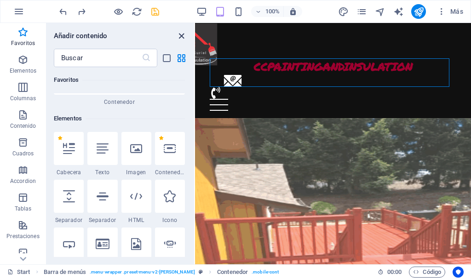
click at [180, 37] on icon "close panel" at bounding box center [181, 36] width 11 height 11
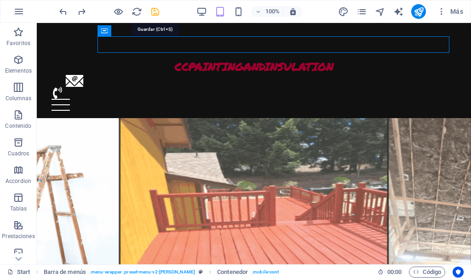
click at [154, 12] on icon "save" at bounding box center [155, 11] width 11 height 11
checkbox input "false"
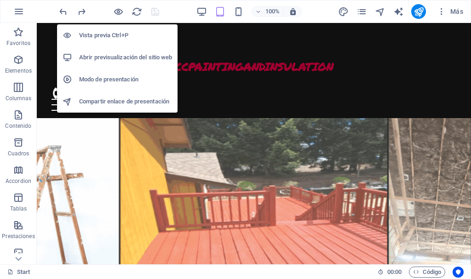
click at [112, 56] on h6 "Abrir previsualización del sitio web" at bounding box center [125, 57] width 93 height 11
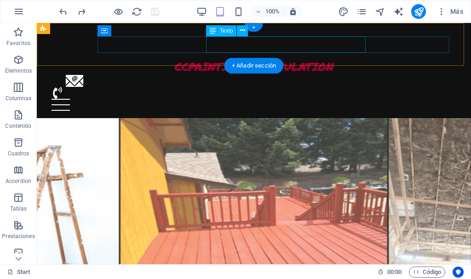
click at [282, 58] on div "CCPAINTINGANDINSULATION" at bounding box center [254, 66] width 405 height 17
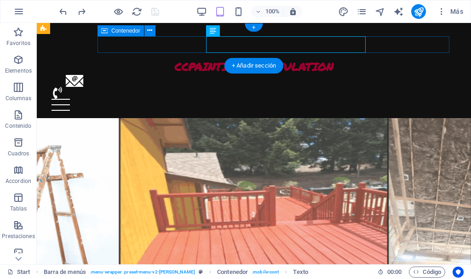
click at [195, 58] on div "CCPAINTINGANDINSULATION Menu" at bounding box center [254, 84] width 405 height 52
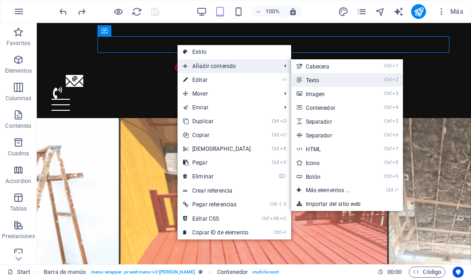
click at [318, 79] on link "Ctrl 2 Texto" at bounding box center [329, 80] width 77 height 14
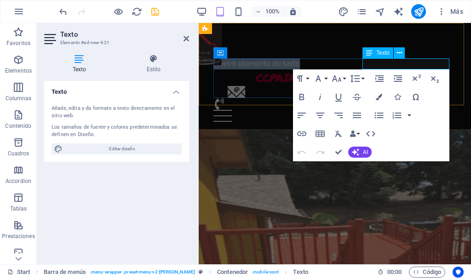
click at [396, 64] on p "Nuevo elemento de texto" at bounding box center [335, 63] width 243 height 11
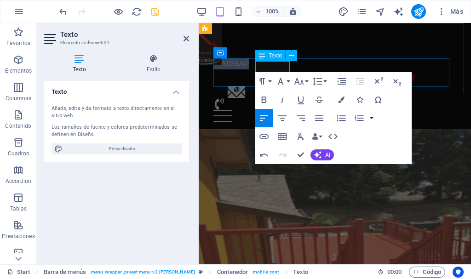
drag, startPoint x: 288, startPoint y: 67, endPoint x: 256, endPoint y: 69, distance: 31.8
click at [256, 69] on p "​WATSSAP" at bounding box center [335, 63] width 243 height 11
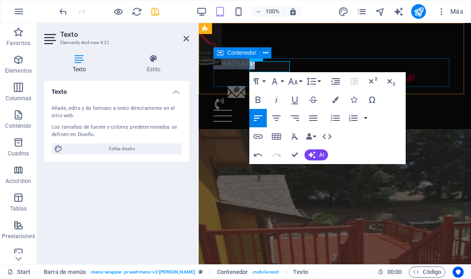
drag, startPoint x: 289, startPoint y: 65, endPoint x: 239, endPoint y: 63, distance: 49.8
click at [239, 63] on div "WHATSAPP CCPAINTINGANDINSULATION Menu" at bounding box center [335, 90] width 243 height 64
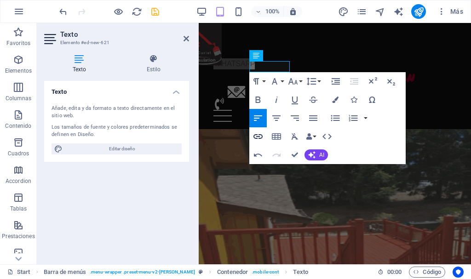
click at [260, 136] on icon "button" at bounding box center [258, 136] width 11 height 11
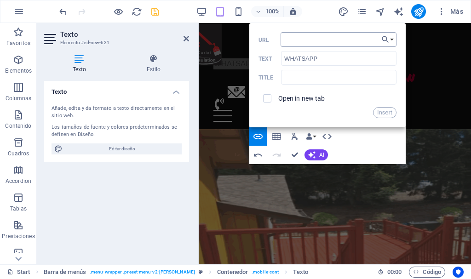
click at [315, 41] on input "URL" at bounding box center [339, 39] width 116 height 15
click at [265, 100] on input "checkbox" at bounding box center [266, 97] width 8 height 8
checkbox input "false"
click at [350, 38] on input "URL" at bounding box center [339, 39] width 116 height 15
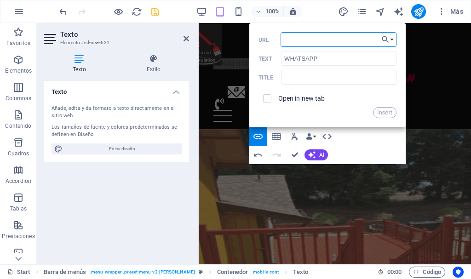
click at [357, 142] on div "Paragraph Format Normal Heading 1 Heading 2 Heading 3 Heading 4 Heading 5 Headi…" at bounding box center [328, 118] width 157 height 92
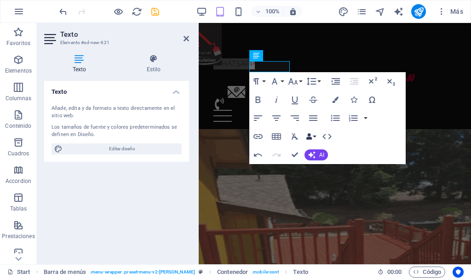
click at [312, 137] on icon "button" at bounding box center [309, 137] width 6 height 6
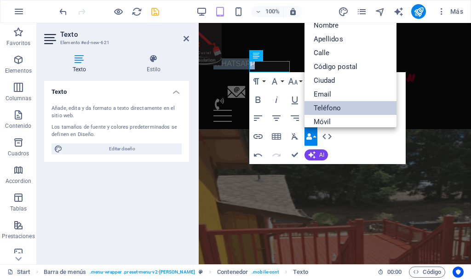
click at [343, 106] on link "Teléfono" at bounding box center [351, 108] width 93 height 14
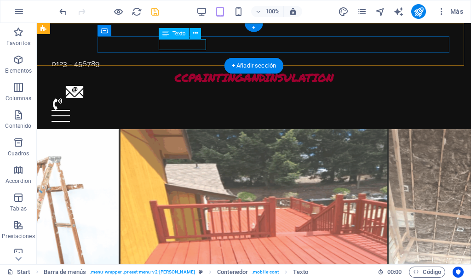
click at [99, 59] on span "0123 - 456789" at bounding box center [76, 63] width 48 height 9
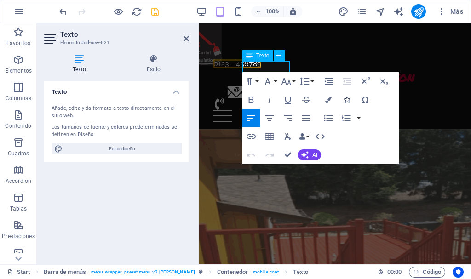
click at [347, 101] on icon "button" at bounding box center [347, 100] width 6 height 6
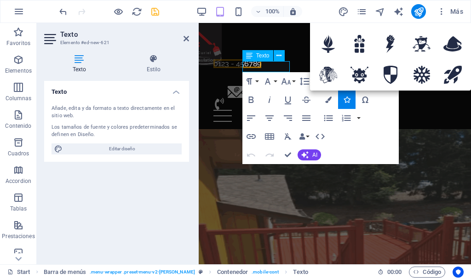
type input "TEL"
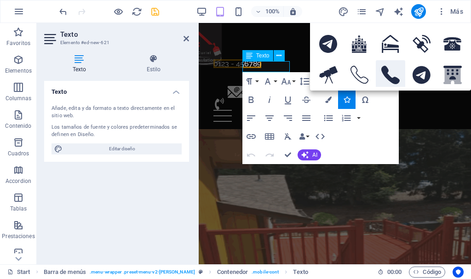
click at [391, 74] on icon at bounding box center [391, 75] width 18 height 18
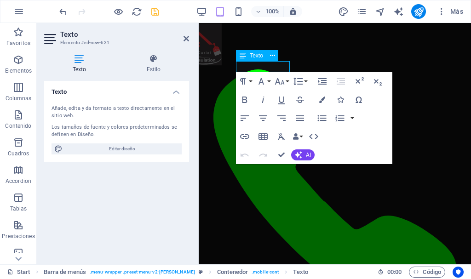
click at [391, 74] on div "Paragraph Format Normal Heading 1 Heading 2 Heading 3 Heading 4 Heading 5 Headi…" at bounding box center [314, 118] width 157 height 92
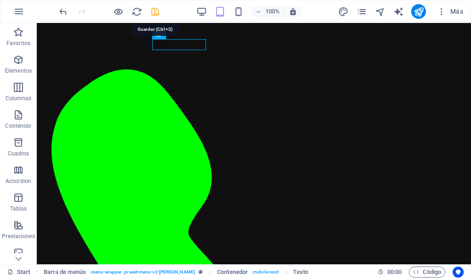
click at [156, 12] on icon "save" at bounding box center [155, 11] width 11 height 11
checkbox input "false"
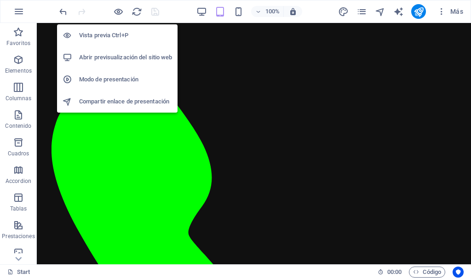
click at [119, 60] on h6 "Abrir previsualización del sitio web" at bounding box center [125, 57] width 93 height 11
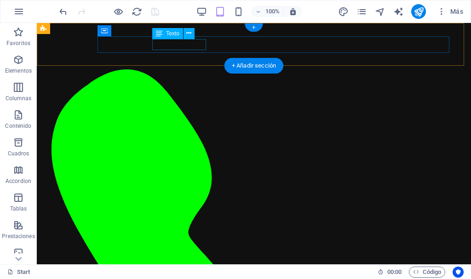
click at [156, 58] on div "0123 - 456789" at bounding box center [254, 273] width 405 height 431
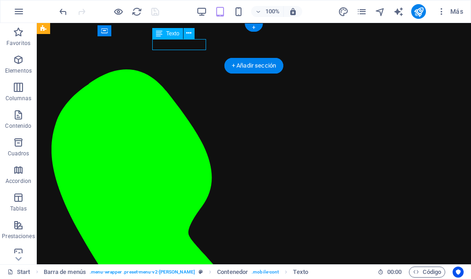
click at [156, 58] on div "0123 - 456789" at bounding box center [254, 273] width 405 height 431
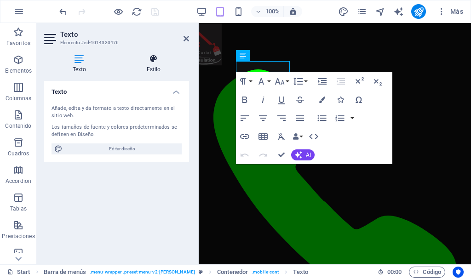
click at [155, 70] on h4 "Estilo" at bounding box center [153, 63] width 71 height 19
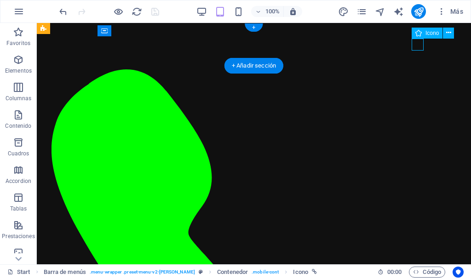
select select "xMidYMid"
select select "px"
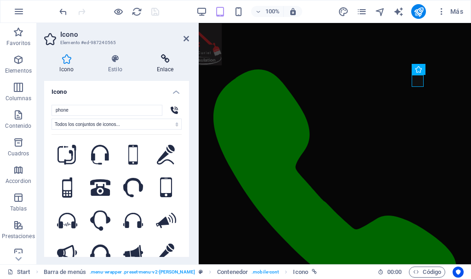
click at [168, 64] on h4 "Enlace" at bounding box center [165, 63] width 48 height 19
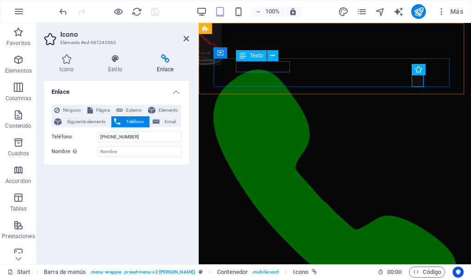
click at [271, 71] on div "0123 - 456789" at bounding box center [335, 192] width 243 height 268
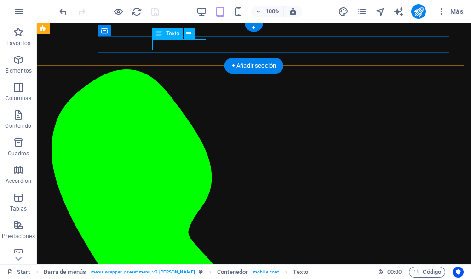
click at [158, 58] on div "0123 - 456789" at bounding box center [254, 273] width 405 height 431
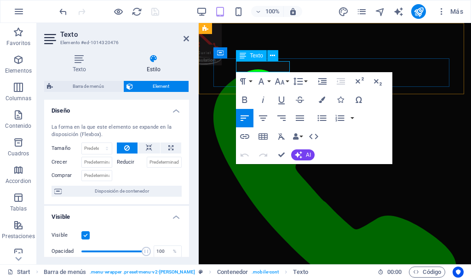
click at [239, 70] on icon at bounding box center [335, 191] width 243 height 243
drag, startPoint x: 237, startPoint y: 66, endPoint x: 242, endPoint y: 67, distance: 5.1
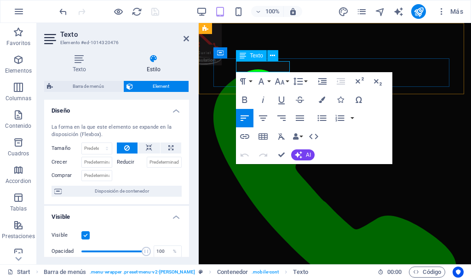
click at [242, 70] on icon at bounding box center [335, 191] width 243 height 243
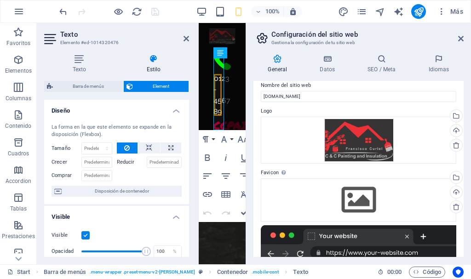
scroll to position [0, 0]
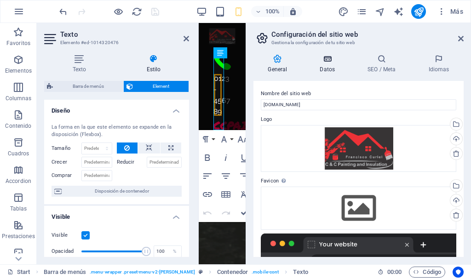
click at [326, 59] on icon at bounding box center [328, 58] width 44 height 9
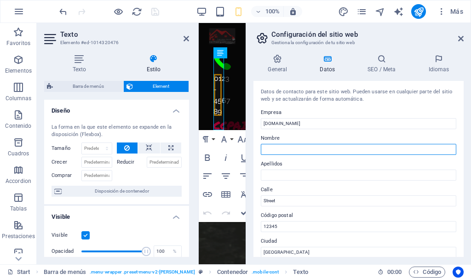
click at [312, 151] on input "Nombre" at bounding box center [359, 149] width 196 height 11
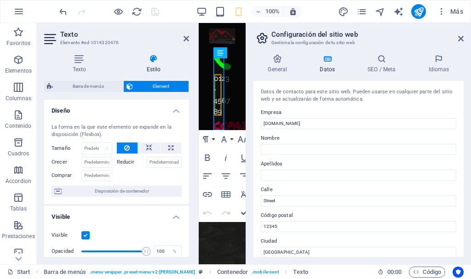
click at [295, 208] on div "Datos de contacto para este sitio web. Pueden usarse en cualquier parte del sit…" at bounding box center [359, 169] width 210 height 176
drag, startPoint x: 462, startPoint y: 131, endPoint x: 467, endPoint y: 146, distance: 16.5
click at [467, 146] on div "General Datos SEO / Meta Idiomas Nombre del sitio web [DOMAIN_NAME] Logo Arrast…" at bounding box center [358, 156] width 225 height 218
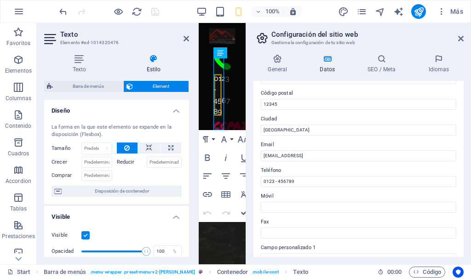
scroll to position [116, 0]
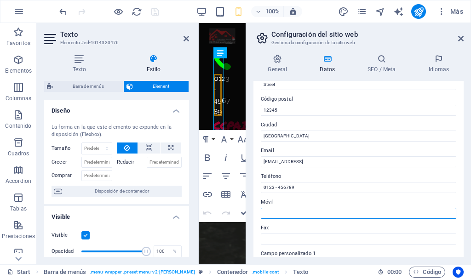
click at [285, 210] on input "Móvil" at bounding box center [359, 213] width 196 height 11
paste input "whatsapp"
drag, startPoint x: 307, startPoint y: 209, endPoint x: 235, endPoint y: 214, distance: 72.0
click at [235, 214] on div "Start Favoritos Elementos Columnas Contenido Cuadros Accordion Tablas Prestacio…" at bounding box center [235, 144] width 471 height 242
paste input "[PHONE_NUMBER]"
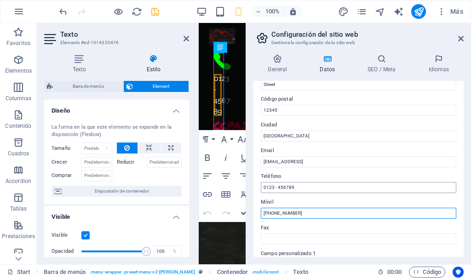
type input "[PHONE_NUMBER]"
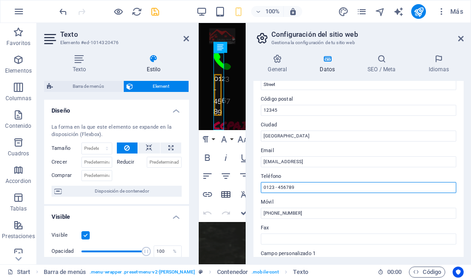
drag, startPoint x: 303, startPoint y: 189, endPoint x: 229, endPoint y: 192, distance: 74.6
click at [229, 192] on div "Start Favoritos Elementos Columnas Contenido Cuadros Accordion Tablas Prestacio…" at bounding box center [235, 144] width 471 height 242
paste input "[PHONE_NUMBER]"
type input "[PHONE_NUMBER]"
drag, startPoint x: 302, startPoint y: 187, endPoint x: 295, endPoint y: 185, distance: 7.0
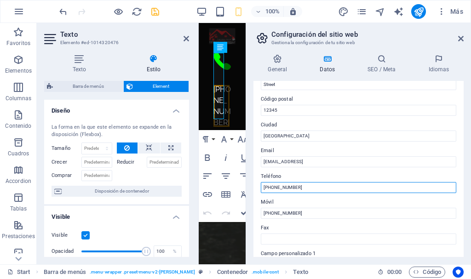
click at [295, 185] on input "[PHONE_NUMBER]" at bounding box center [359, 187] width 196 height 11
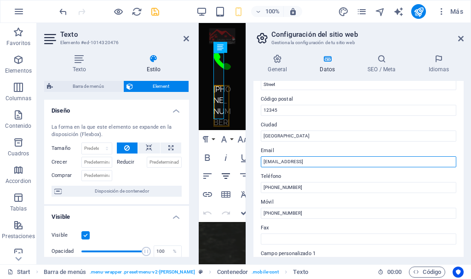
drag, startPoint x: 376, startPoint y: 158, endPoint x: 221, endPoint y: 172, distance: 155.7
click at [221, 172] on div "Start Favoritos Elementos Columnas Contenido Cuadros Accordion Tablas Prestacio…" at bounding box center [235, 144] width 471 height 242
paste input "[EMAIL_ADDRESS][DOMAIN_NAME]"
type input "[EMAIL_ADDRESS][DOMAIN_NAME]"
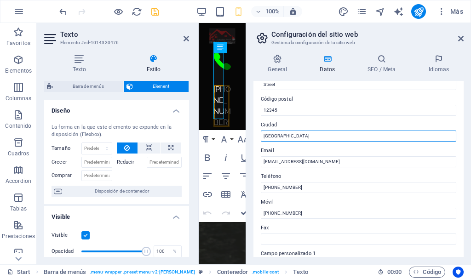
click at [282, 136] on input "[GEOGRAPHIC_DATA]" at bounding box center [359, 136] width 196 height 11
drag, startPoint x: 289, startPoint y: 136, endPoint x: 233, endPoint y: 135, distance: 56.6
click at [233, 135] on div "Start Favoritos Elementos Columnas Contenido Cuadros Accordion Tablas Prestacio…" at bounding box center [235, 144] width 471 height 242
type input "E.U."
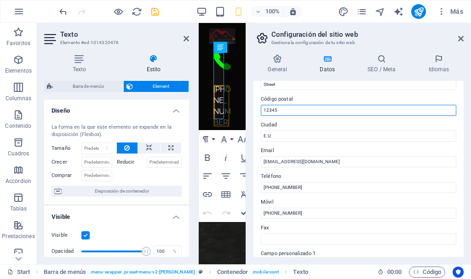
click at [289, 111] on input "12345" at bounding box center [359, 110] width 196 height 11
drag, startPoint x: 477, startPoint y: 134, endPoint x: 245, endPoint y: 109, distance: 233.4
paste input "98418"
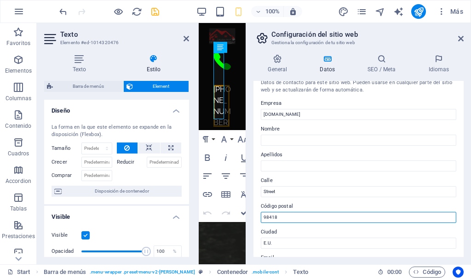
scroll to position [5, 0]
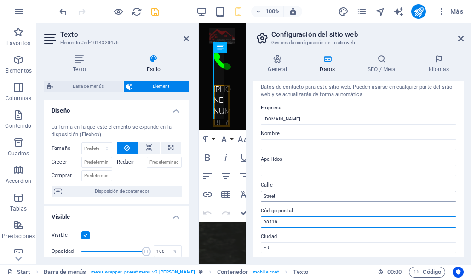
type input "98418"
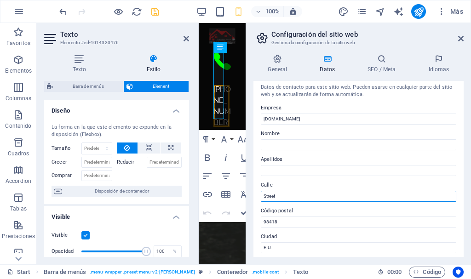
click at [286, 201] on input "Street" at bounding box center [359, 196] width 196 height 11
drag, startPoint x: 288, startPoint y: 198, endPoint x: 227, endPoint y: 188, distance: 62.4
click at [227, 188] on div "Start Favoritos Elementos Columnas Contenido Cuadros Accordion Tablas Prestacio…" at bounding box center [235, 144] width 471 height 242
paste input "[STREET_ADDRESS][US_STATE]."
type input "[STREET_ADDRESS][US_STATE]."
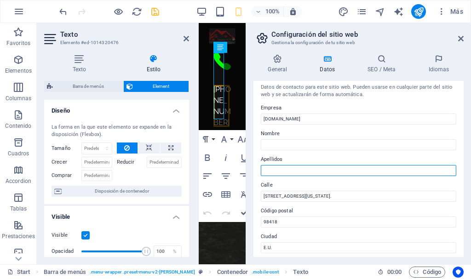
click at [299, 171] on input "Apellidos" at bounding box center [359, 170] width 196 height 11
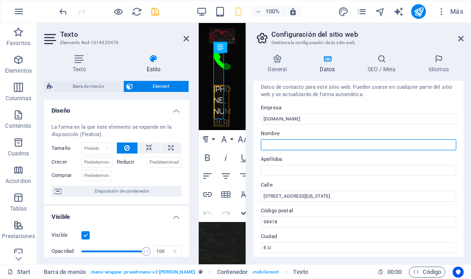
click at [291, 145] on input "Nombre" at bounding box center [359, 145] width 196 height 11
paste input "[PERSON_NAME]"
type input "[PERSON_NAME]"
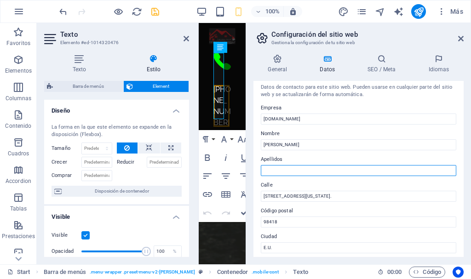
click at [288, 170] on input "Apellidos" at bounding box center [359, 170] width 196 height 11
paste input "[PERSON_NAME]"
type input "[PERSON_NAME]"
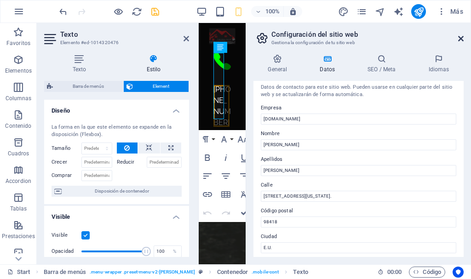
click at [462, 38] on icon at bounding box center [462, 38] width 6 height 7
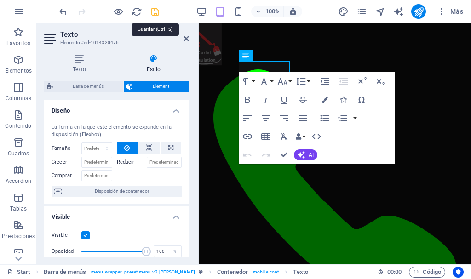
click at [153, 12] on icon "save" at bounding box center [155, 11] width 11 height 11
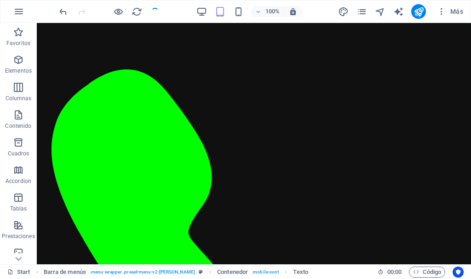
checkbox input "false"
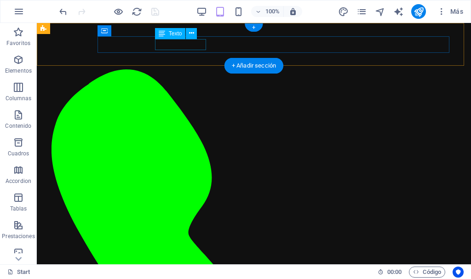
click at [157, 58] on div "[PHONE_NUMBER]" at bounding box center [254, 273] width 405 height 431
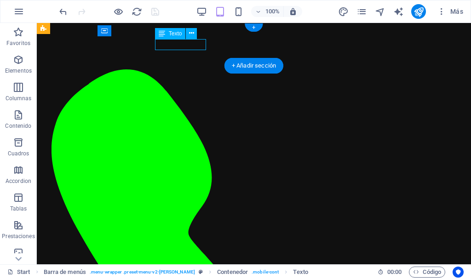
click at [157, 58] on div "[PHONE_NUMBER]" at bounding box center [254, 273] width 405 height 431
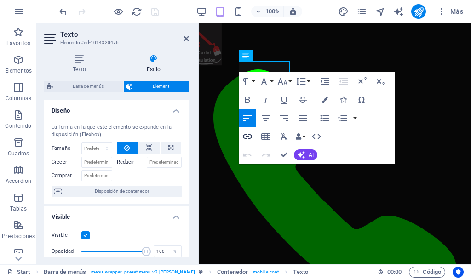
click at [247, 137] on icon "button" at bounding box center [247, 136] width 9 height 5
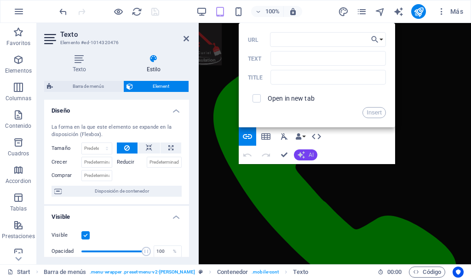
click at [302, 154] on icon "button" at bounding box center [301, 154] width 7 height 7
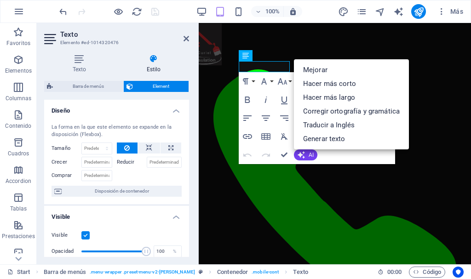
click at [339, 157] on div "Paragraph Format Normal Heading 1 Heading 2 Heading 3 Heading 4 Heading 5 Headi…" at bounding box center [317, 118] width 157 height 92
click at [309, 154] on span "AI" at bounding box center [311, 155] width 5 height 6
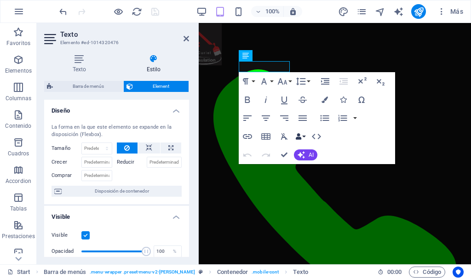
click at [304, 137] on button "Data Bindings" at bounding box center [300, 137] width 13 height 18
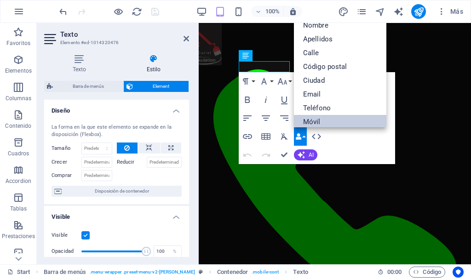
click at [314, 120] on link "Móvil" at bounding box center [340, 122] width 93 height 14
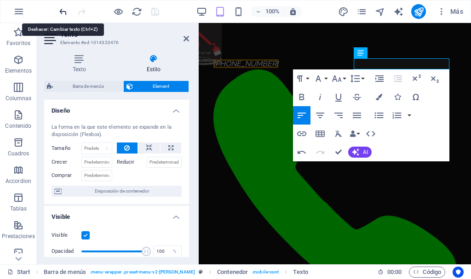
click at [61, 11] on icon "undo" at bounding box center [63, 11] width 11 height 11
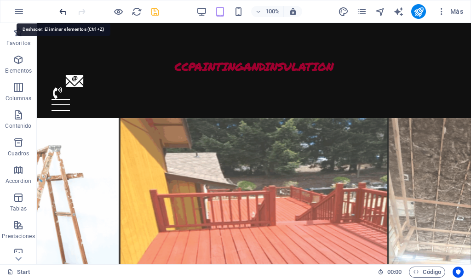
click at [59, 11] on icon "undo" at bounding box center [63, 11] width 11 height 11
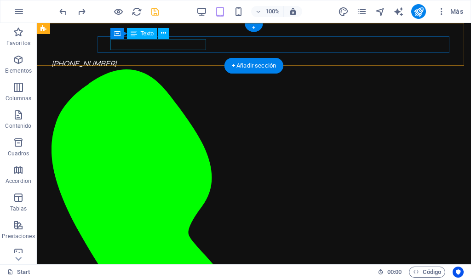
click at [116, 59] on span "[PHONE_NUMBER]" at bounding box center [84, 63] width 65 height 9
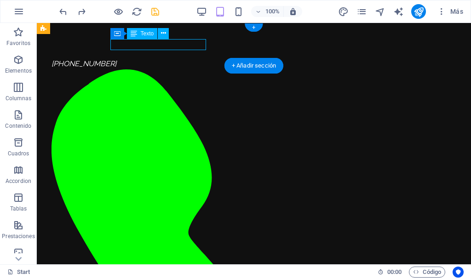
click at [116, 59] on span "[PHONE_NUMBER]" at bounding box center [84, 63] width 65 height 9
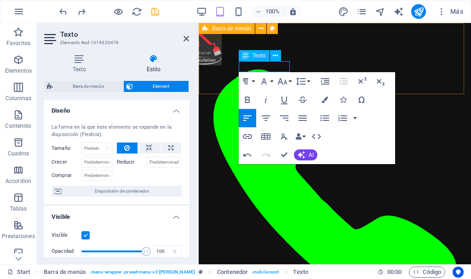
click at [366, 44] on div "inicio quienes somos Nuestro Trabajo bloq Contactanos Ubicacion     [PHONE_NUMB…" at bounding box center [335, 205] width 273 height 364
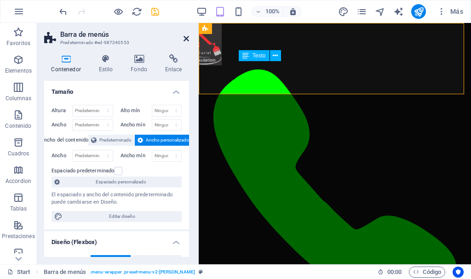
click at [185, 40] on icon at bounding box center [187, 38] width 6 height 7
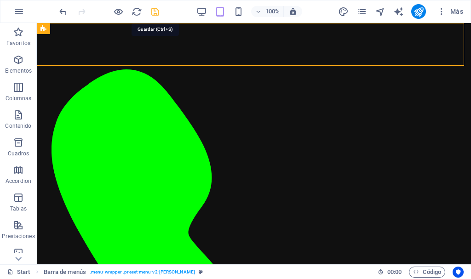
click at [151, 12] on icon "save" at bounding box center [155, 11] width 11 height 11
checkbox input "false"
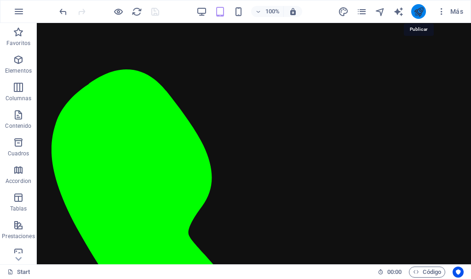
click at [419, 9] on icon "publish" at bounding box center [419, 11] width 11 height 11
